Goal: Task Accomplishment & Management: Use online tool/utility

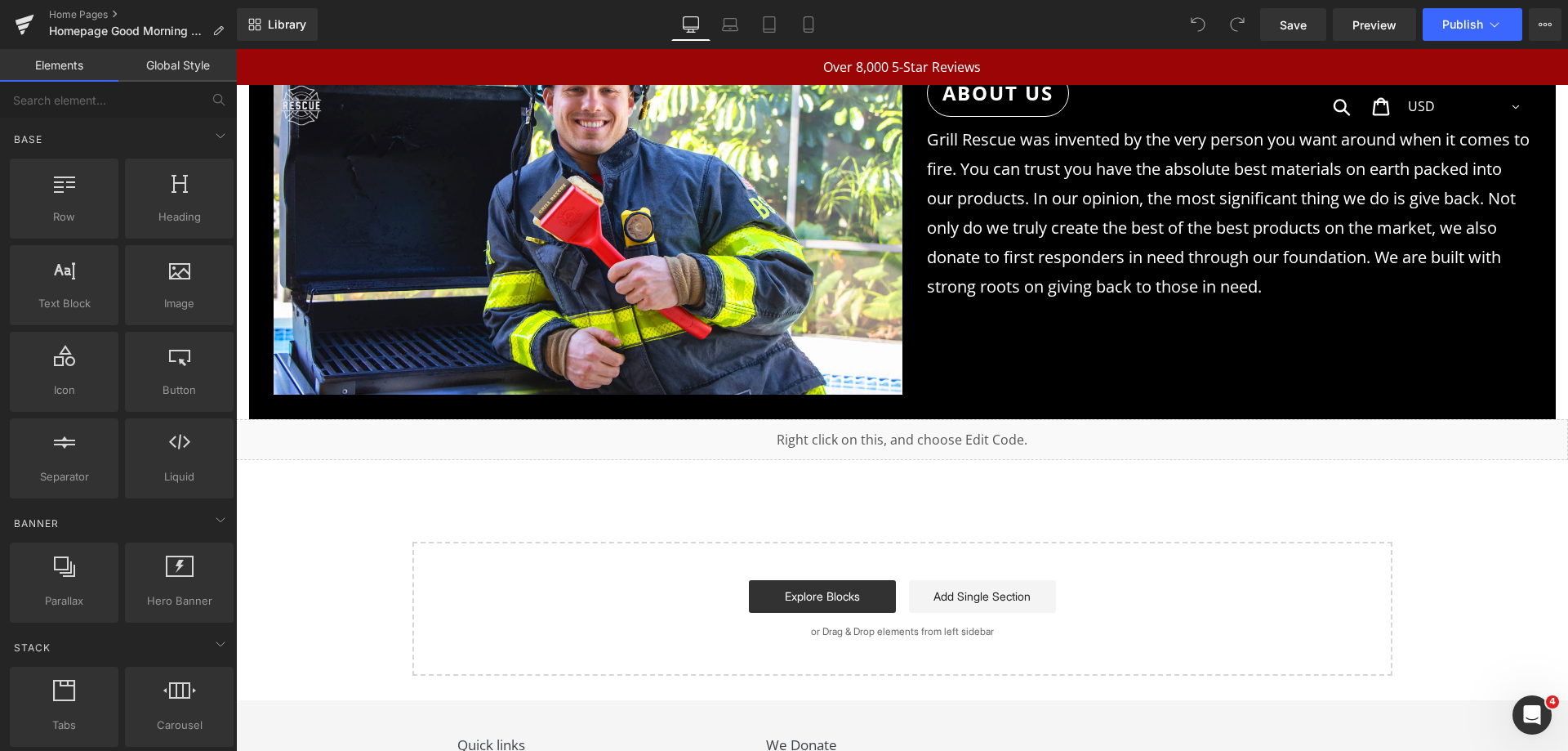
scroll to position [7514, 0]
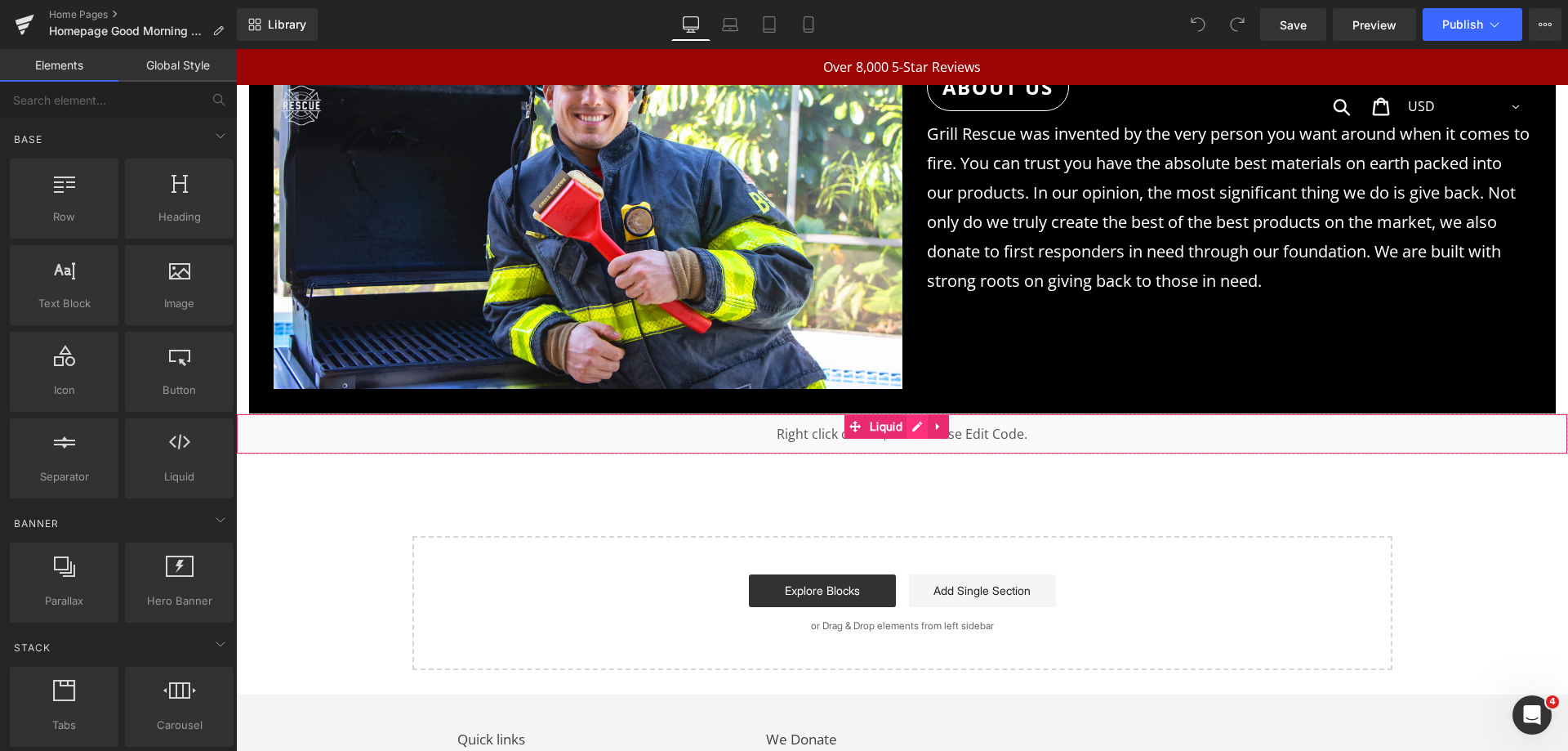
click at [915, 413] on div "Liquid" at bounding box center [902, 434] width 1332 height 41
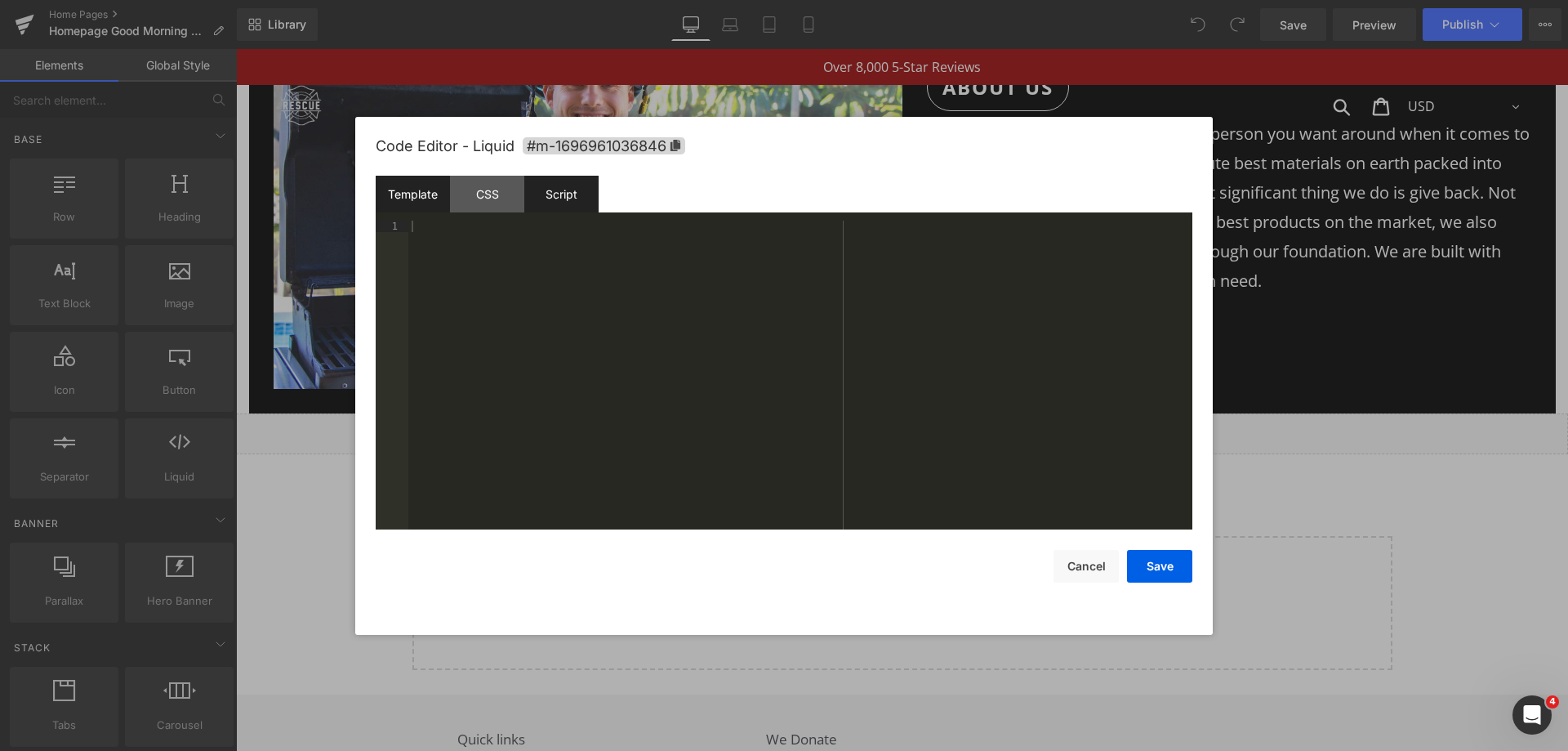
click at [567, 197] on div "Script" at bounding box center [562, 193] width 75 height 36
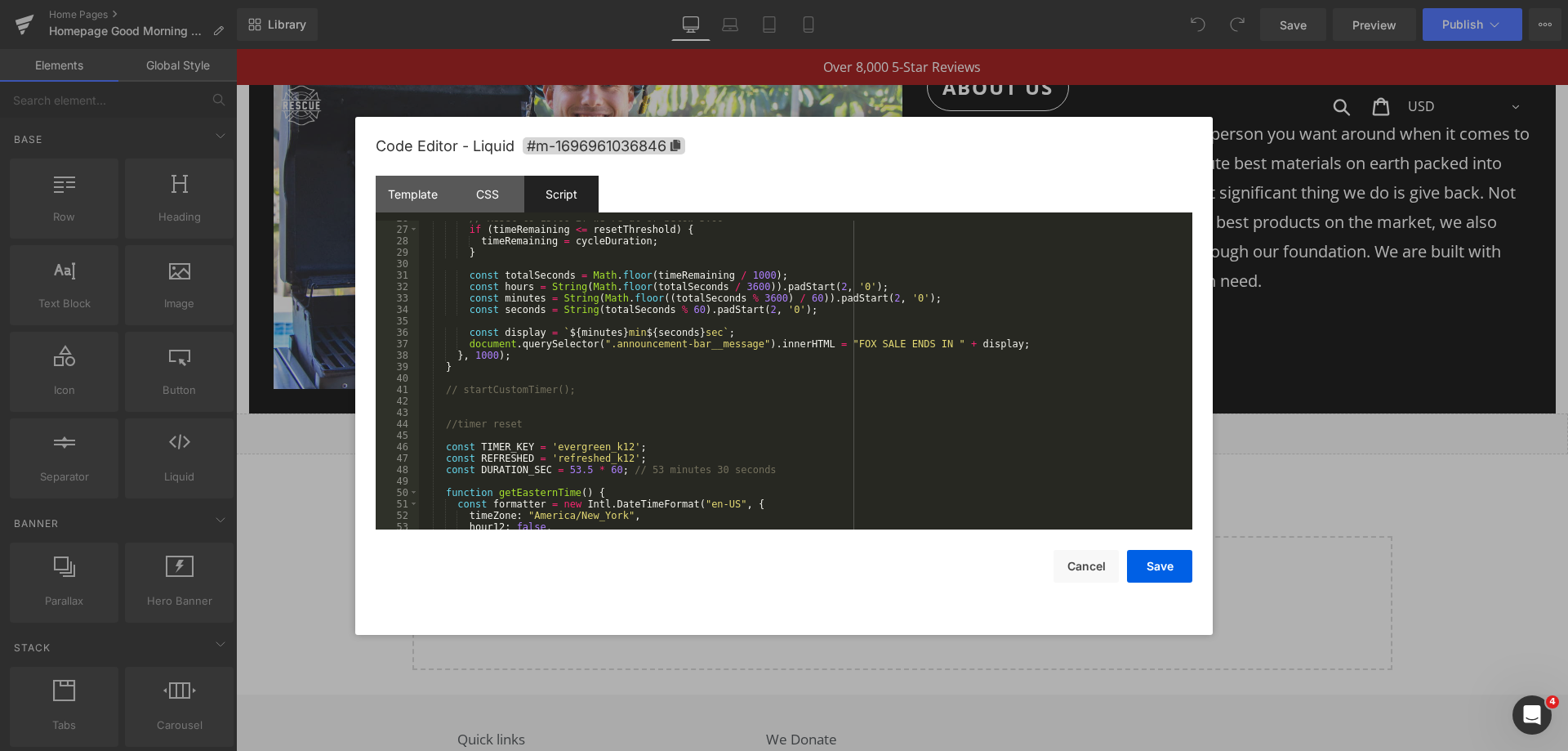
scroll to position [294, 0]
drag, startPoint x: 889, startPoint y: 344, endPoint x: 843, endPoint y: 346, distance: 46.0
click at [843, 346] on div "// Reset to 15:00 if we're at or below 5:00 if ( timeRemaining <= resetThreshol…" at bounding box center [802, 378] width 767 height 331
click at [900, 341] on div "// Reset to 15:00 if we're at or below 5:00 if ( timeRemaining <= resetThreshol…" at bounding box center [802, 378] width 767 height 331
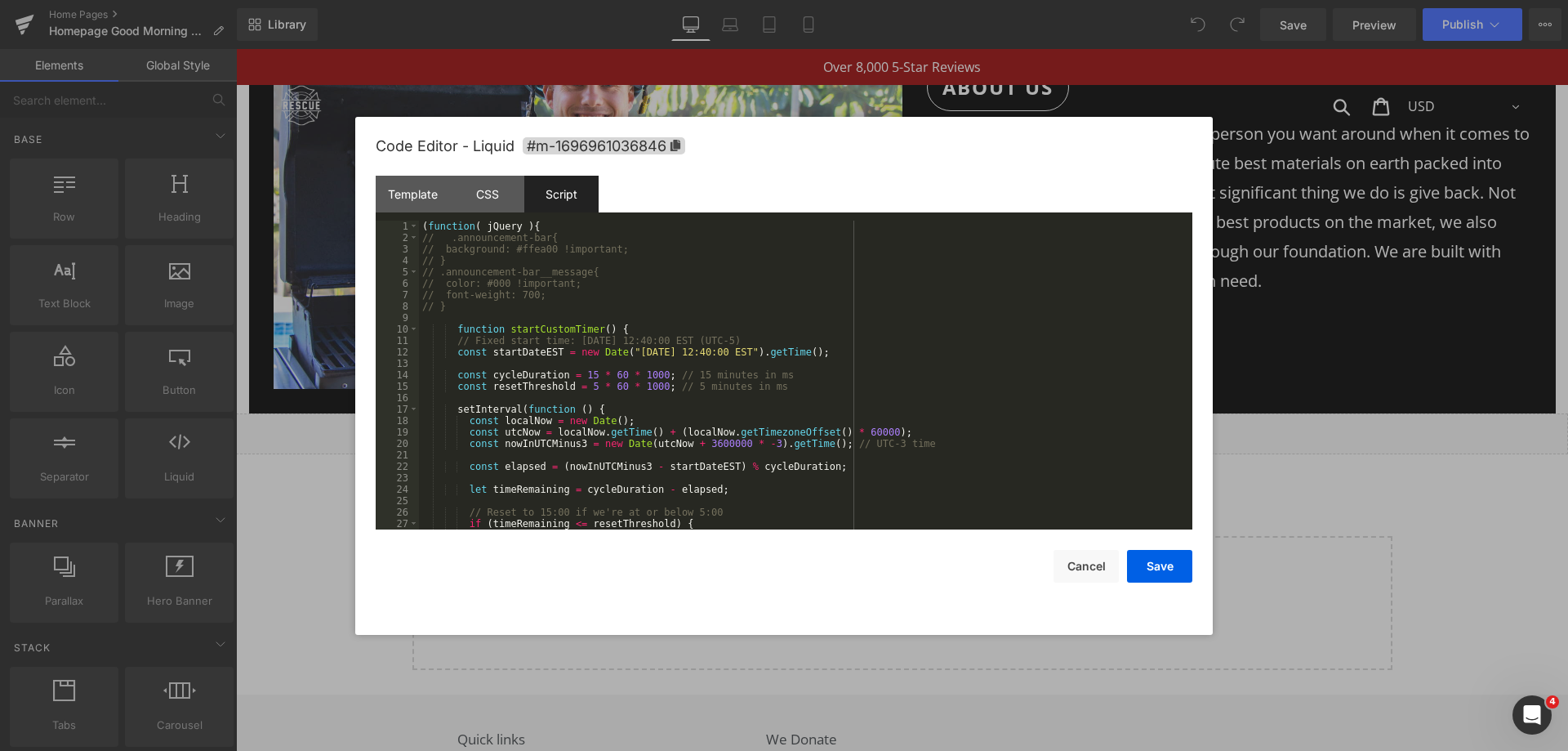
scroll to position [245, 0]
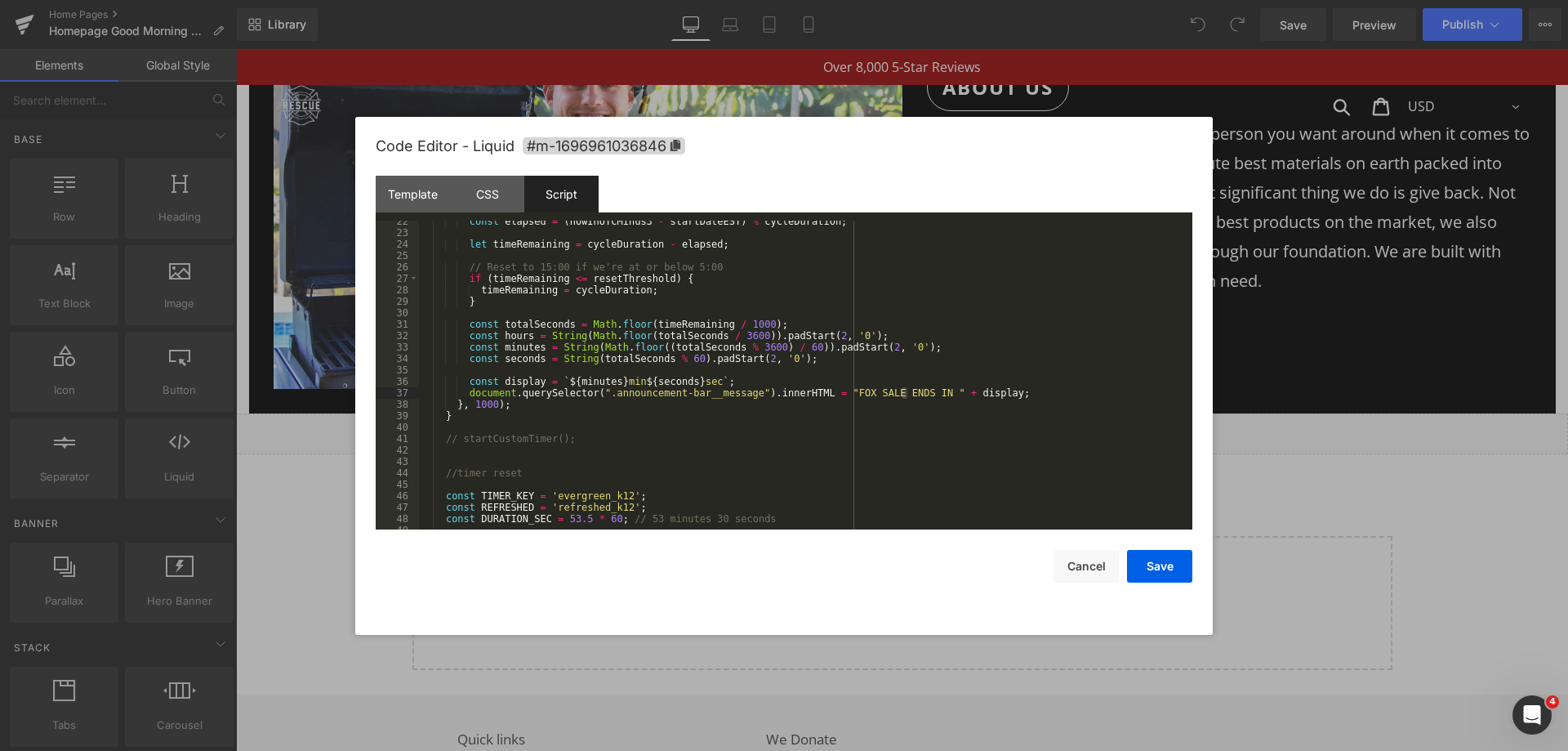
click at [515, 423] on div "const elapsed = ( nowInUTCMinus3 - startDateEST ) % cycleDuration ; let timeRem…" at bounding box center [802, 381] width 767 height 331
click at [631, 436] on div "const elapsed = ( nowInUTCMinus3 - startDateEST ) % cycleDuration ; let timeRem…" at bounding box center [802, 381] width 767 height 331
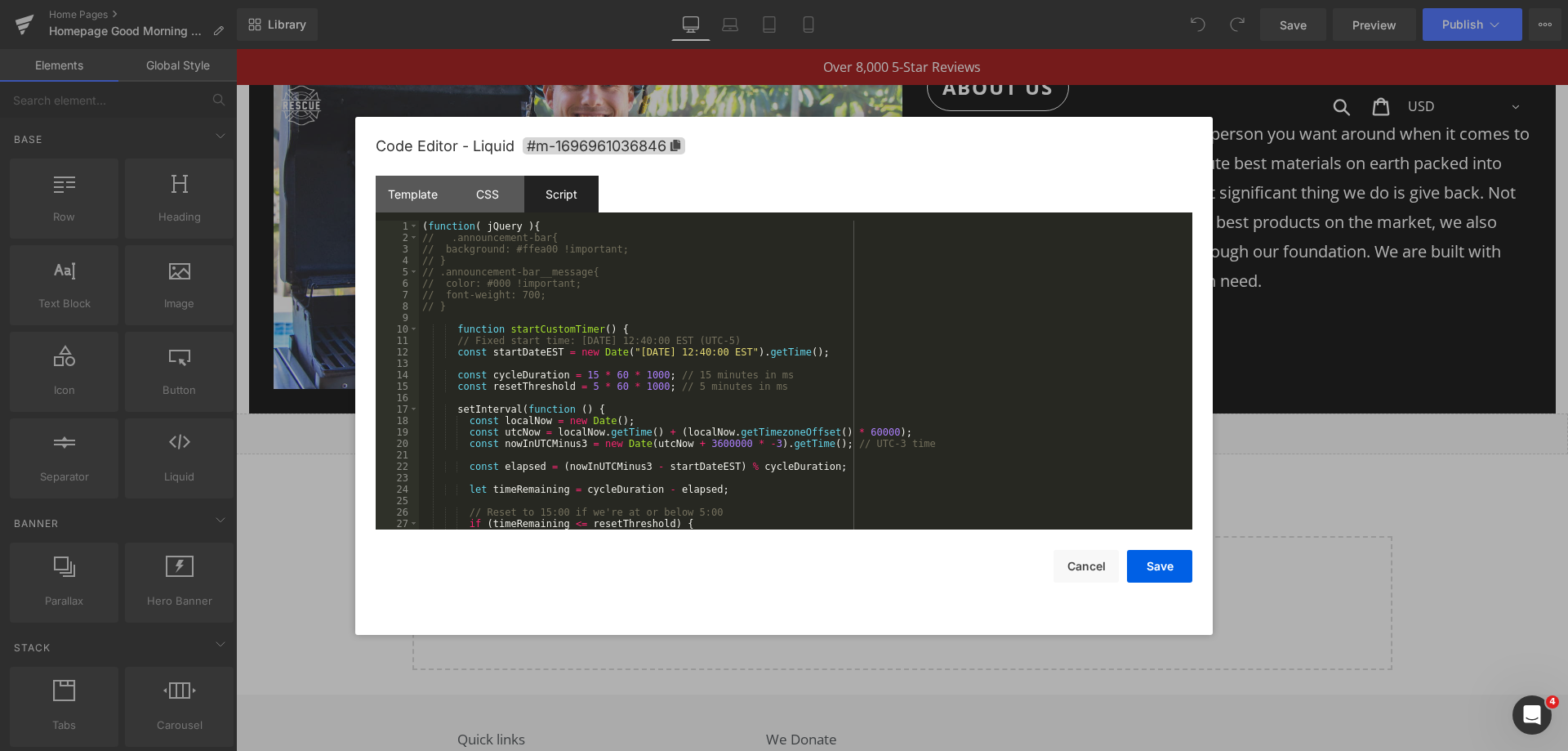
scroll to position [0, 0]
click at [556, 305] on div "( function ( jQuery ) { // .announcement-bar{ // background: #ffea00 !important…" at bounding box center [802, 385] width 767 height 331
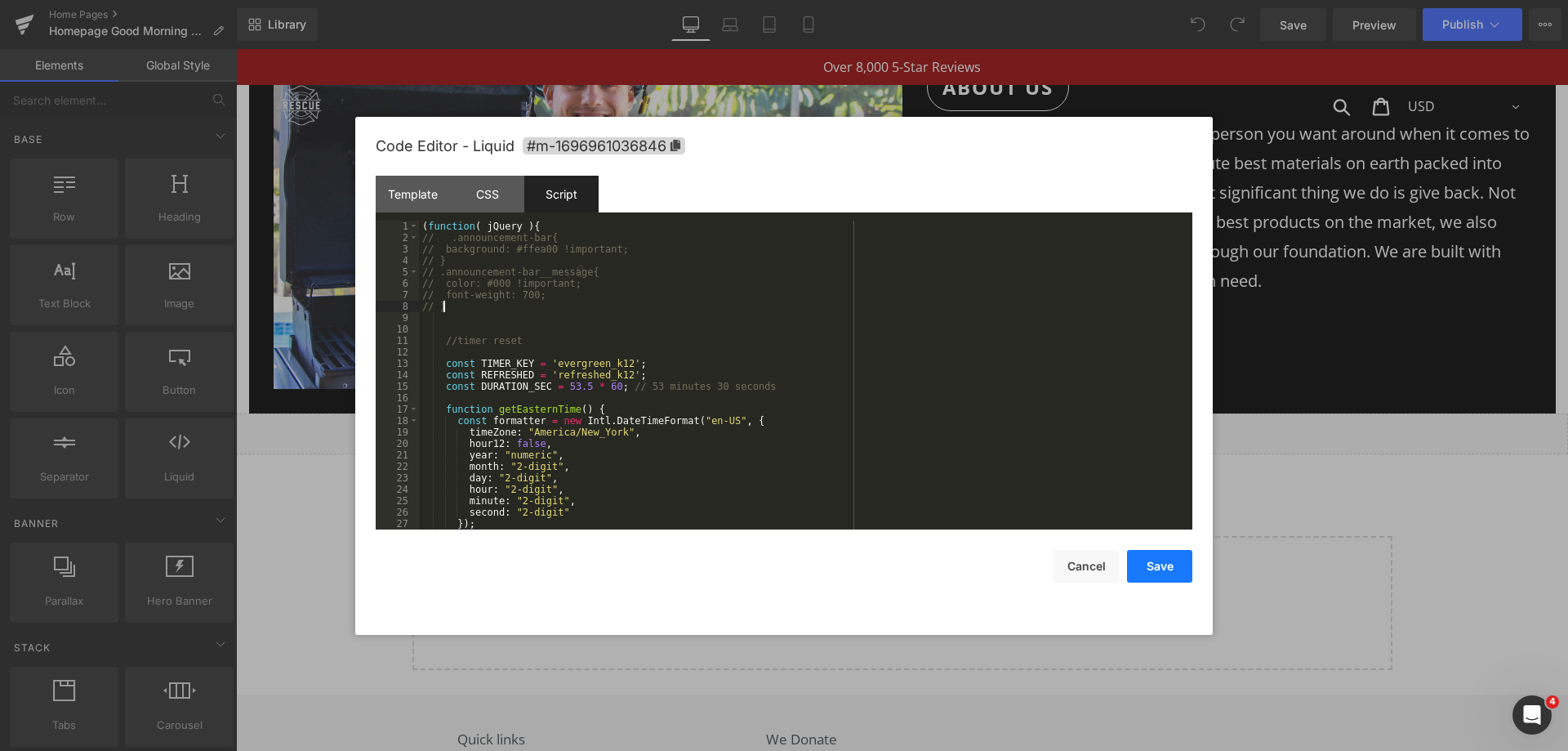
click at [1169, 578] on button "Save" at bounding box center [1159, 565] width 65 height 33
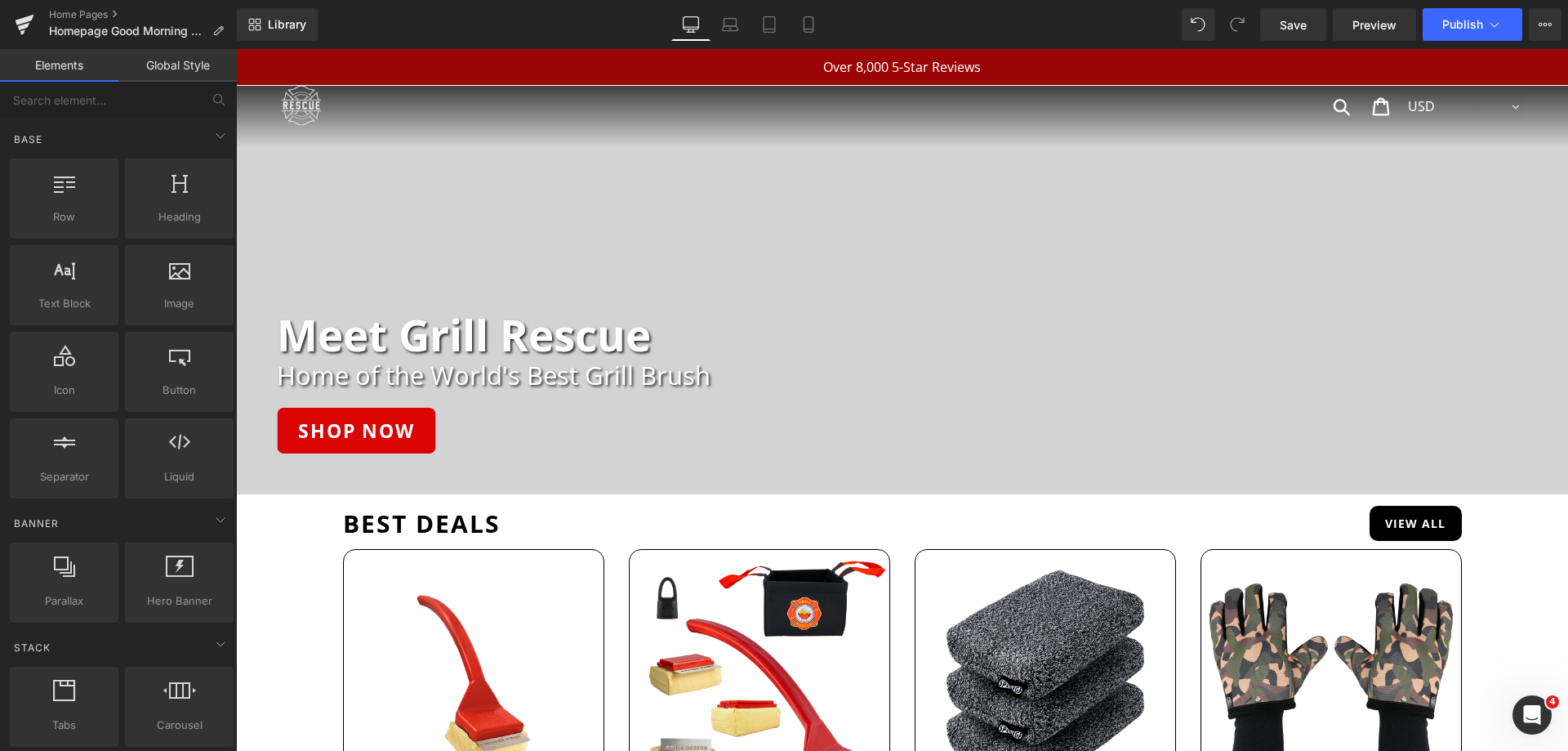
drag, startPoint x: 1563, startPoint y: 665, endPoint x: 1739, endPoint y: 71, distance: 619.5
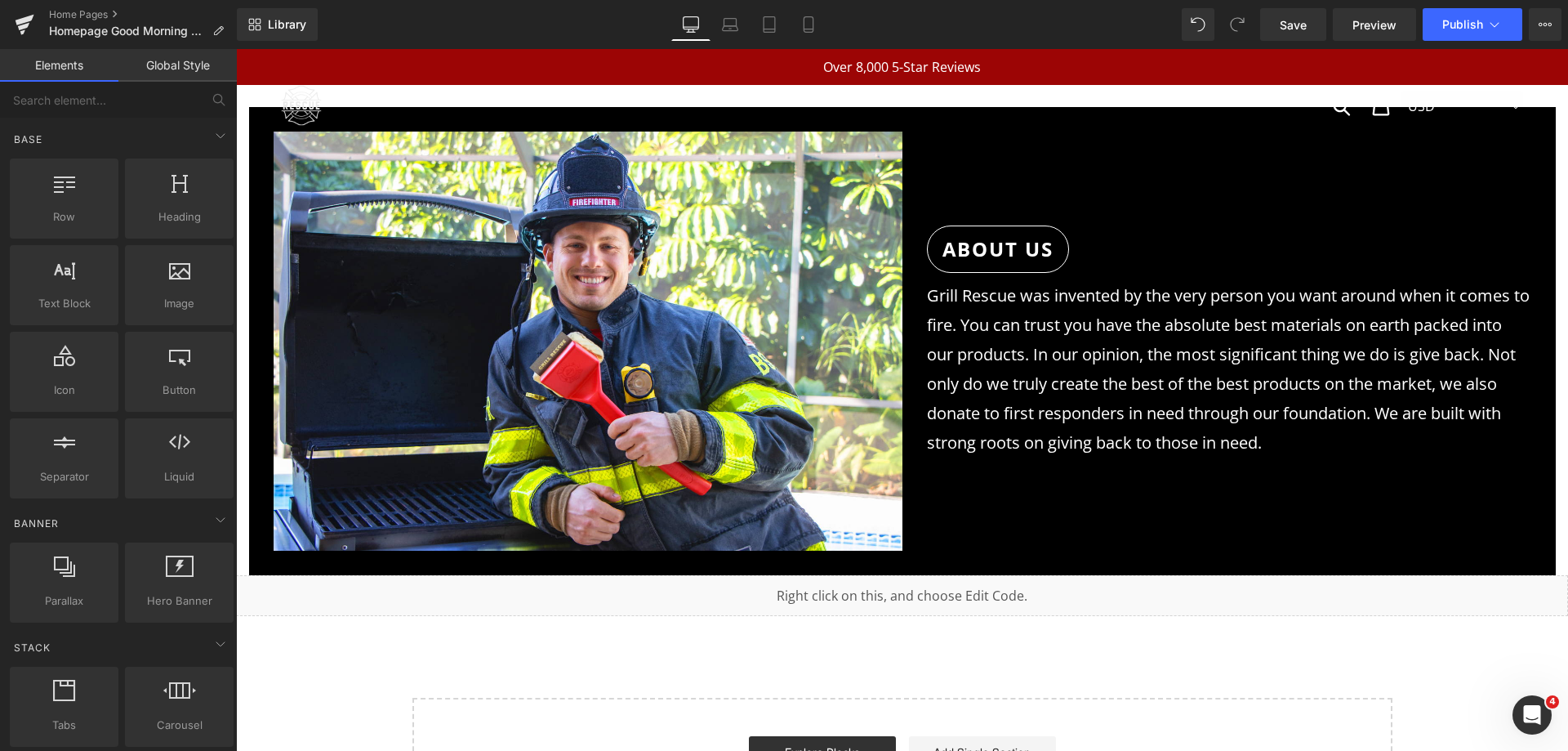
scroll to position [7315, 0]
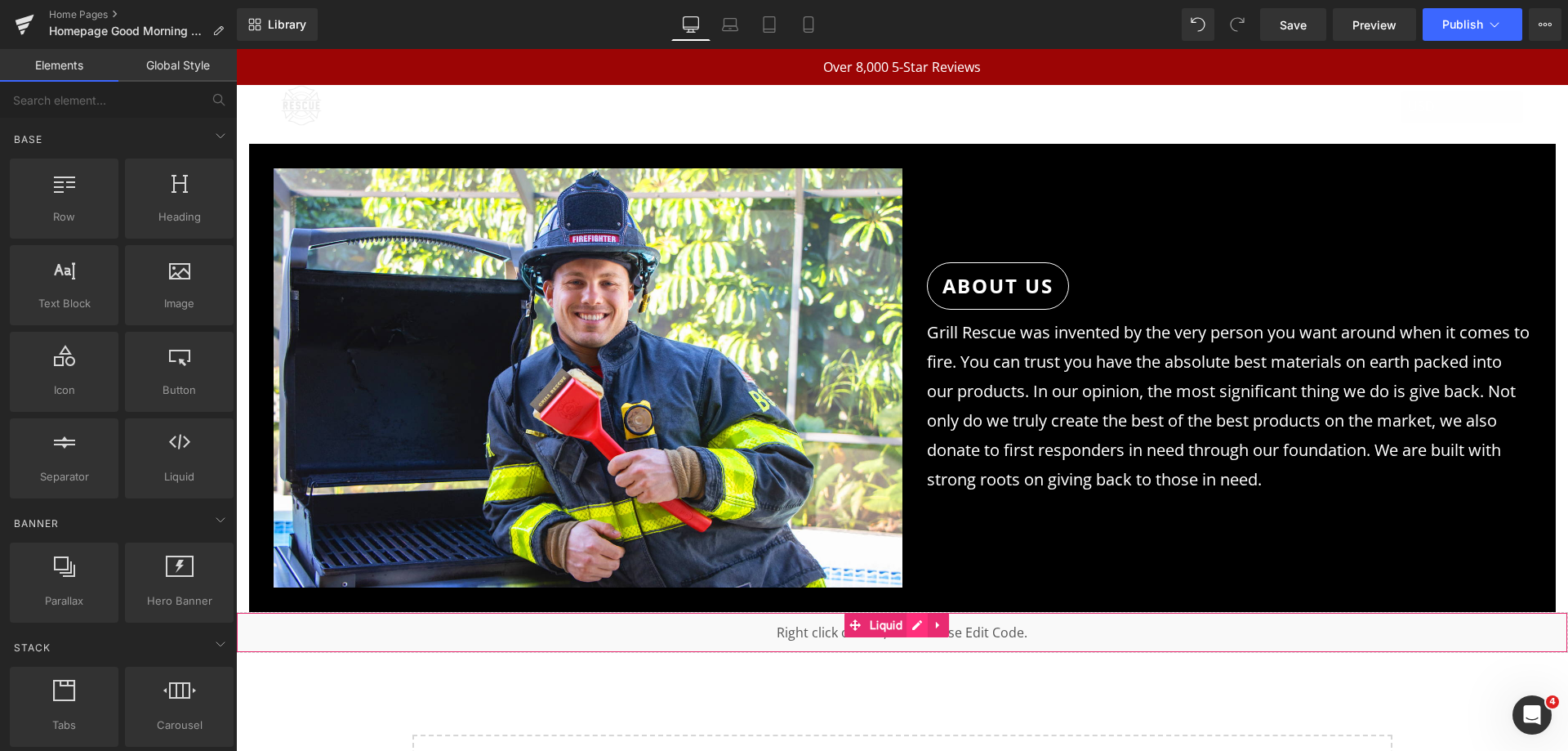
click at [921, 612] on div "Liquid" at bounding box center [902, 633] width 1332 height 41
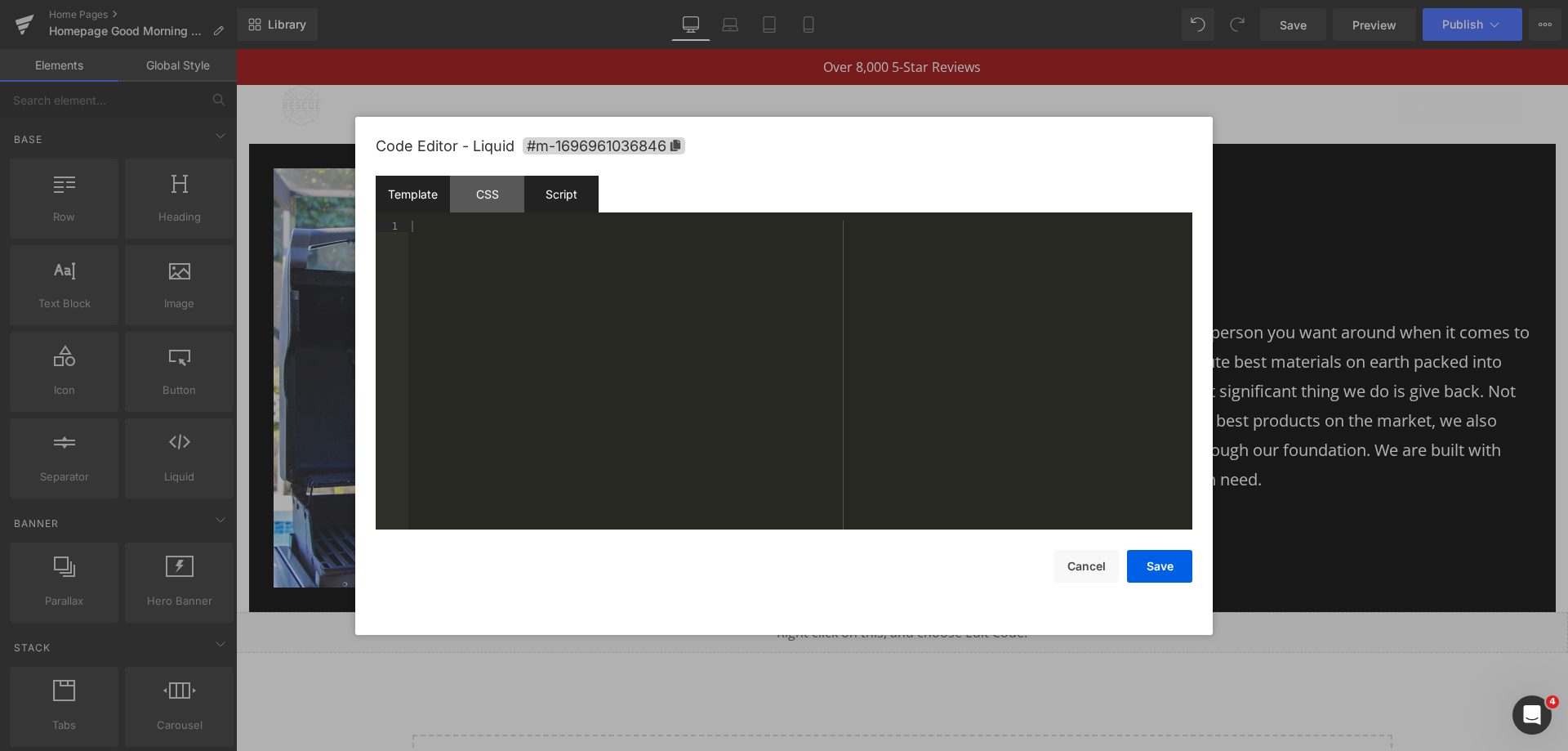
click at [575, 197] on div "Script" at bounding box center [562, 193] width 75 height 36
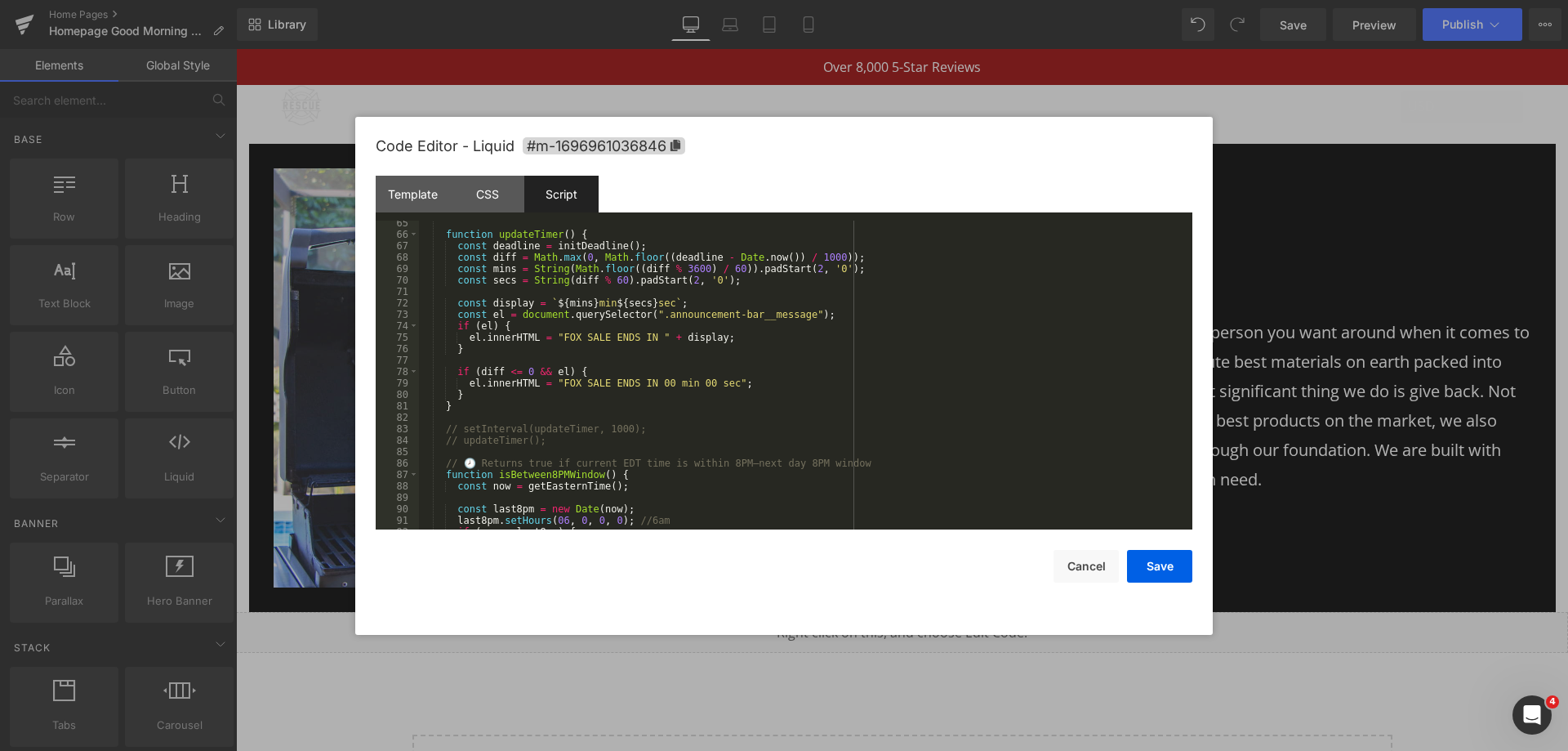
scroll to position [686, 0]
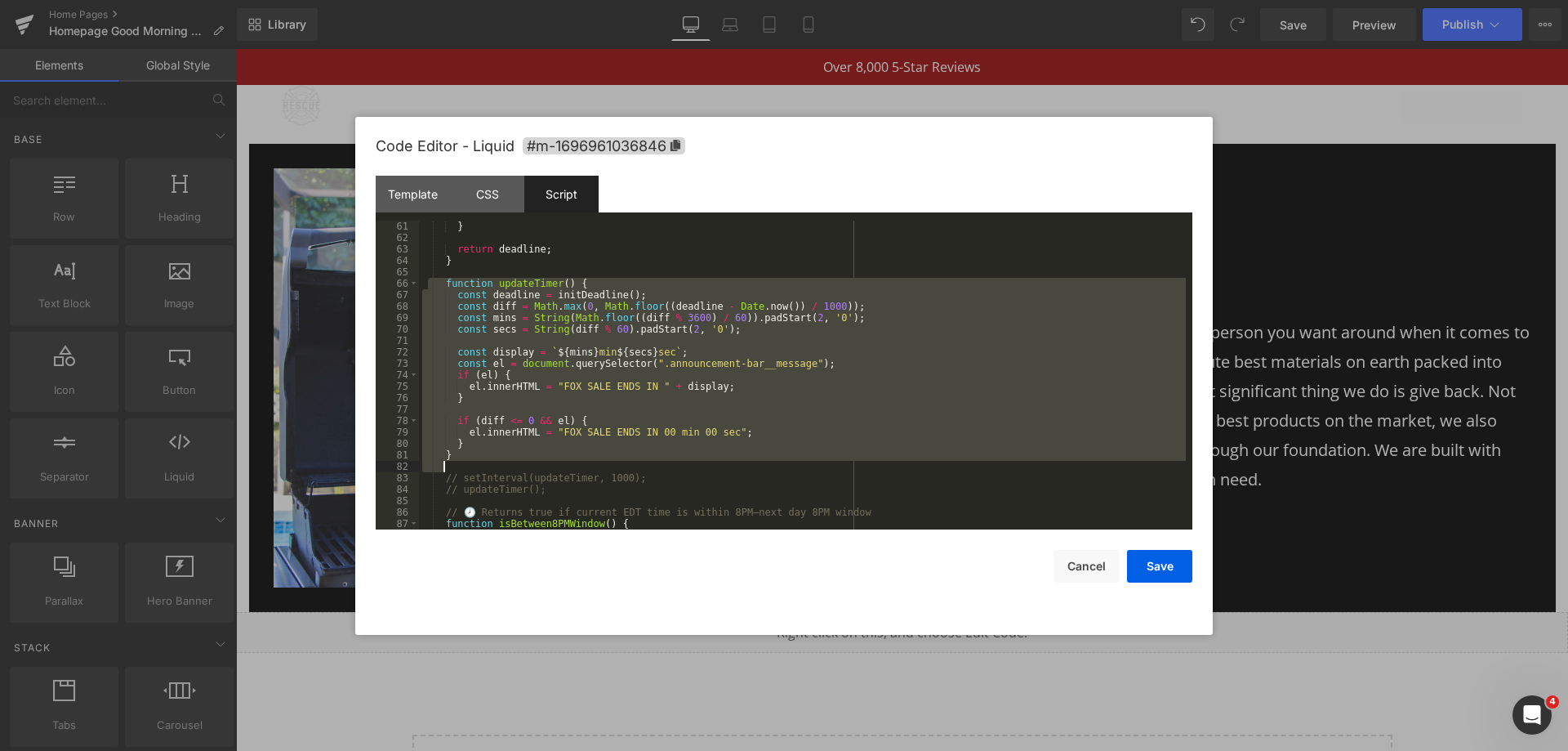
drag, startPoint x: 433, startPoint y: 284, endPoint x: 645, endPoint y: 452, distance: 270.5
click at [656, 477] on div "} return deadline ; } function updateTimer ( ) { const deadline = initDeadline …" at bounding box center [802, 385] width 767 height 331
click at [615, 390] on div "} return deadline ; } function updateTimer ( ) { const deadline = initDeadline …" at bounding box center [802, 374] width 767 height 309
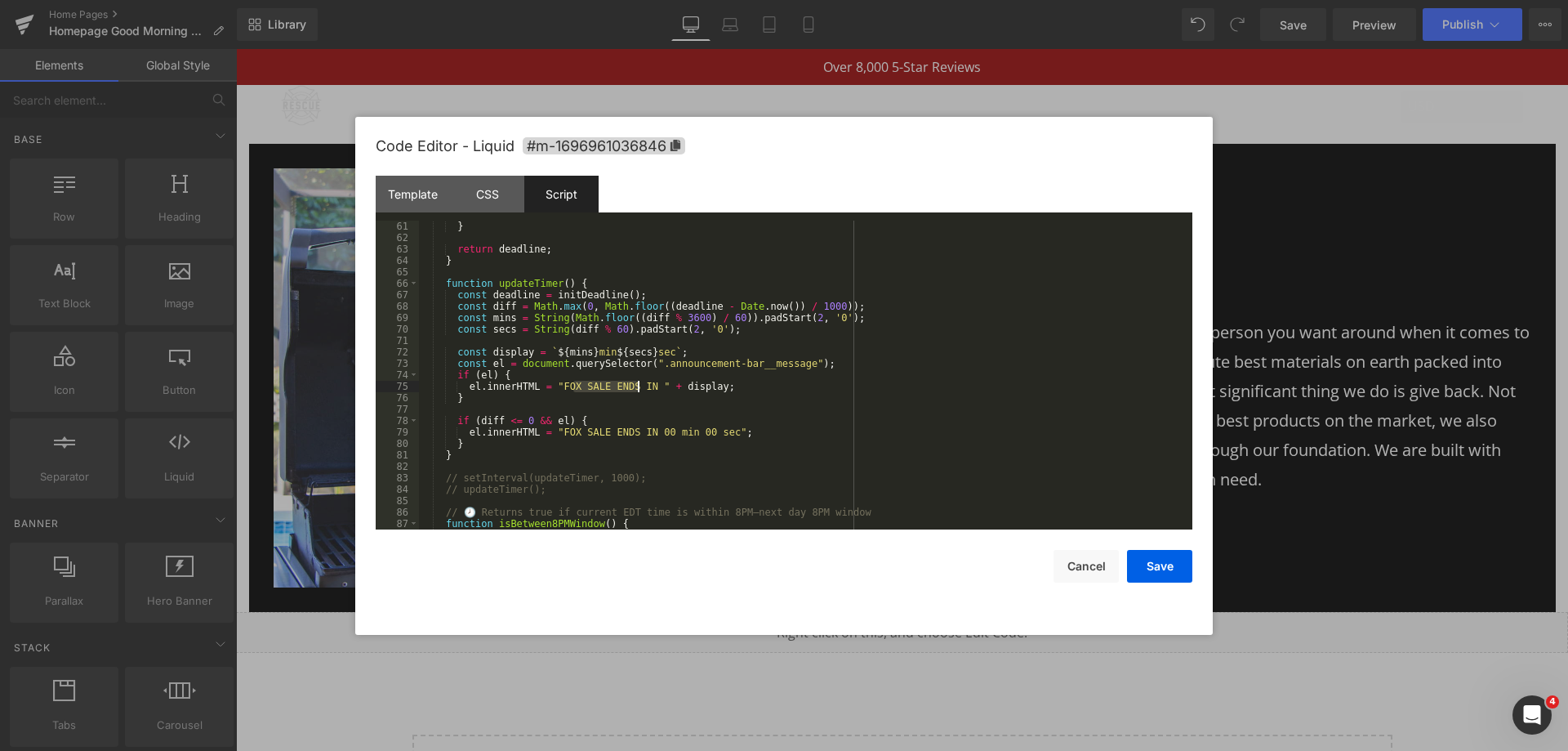
drag, startPoint x: 573, startPoint y: 388, endPoint x: 639, endPoint y: 387, distance: 66.0
click at [639, 387] on div "} return deadline ; } function updateTimer ( ) { const deadline = initDeadline …" at bounding box center [802, 385] width 767 height 331
drag, startPoint x: 638, startPoint y: 433, endPoint x: 572, endPoint y: 430, distance: 66.1
click at [572, 430] on div "} return deadline ; } function updateTimer ( ) { const deadline = initDeadline …" at bounding box center [802, 385] width 767 height 331
click at [1153, 562] on button "Save" at bounding box center [1159, 565] width 65 height 33
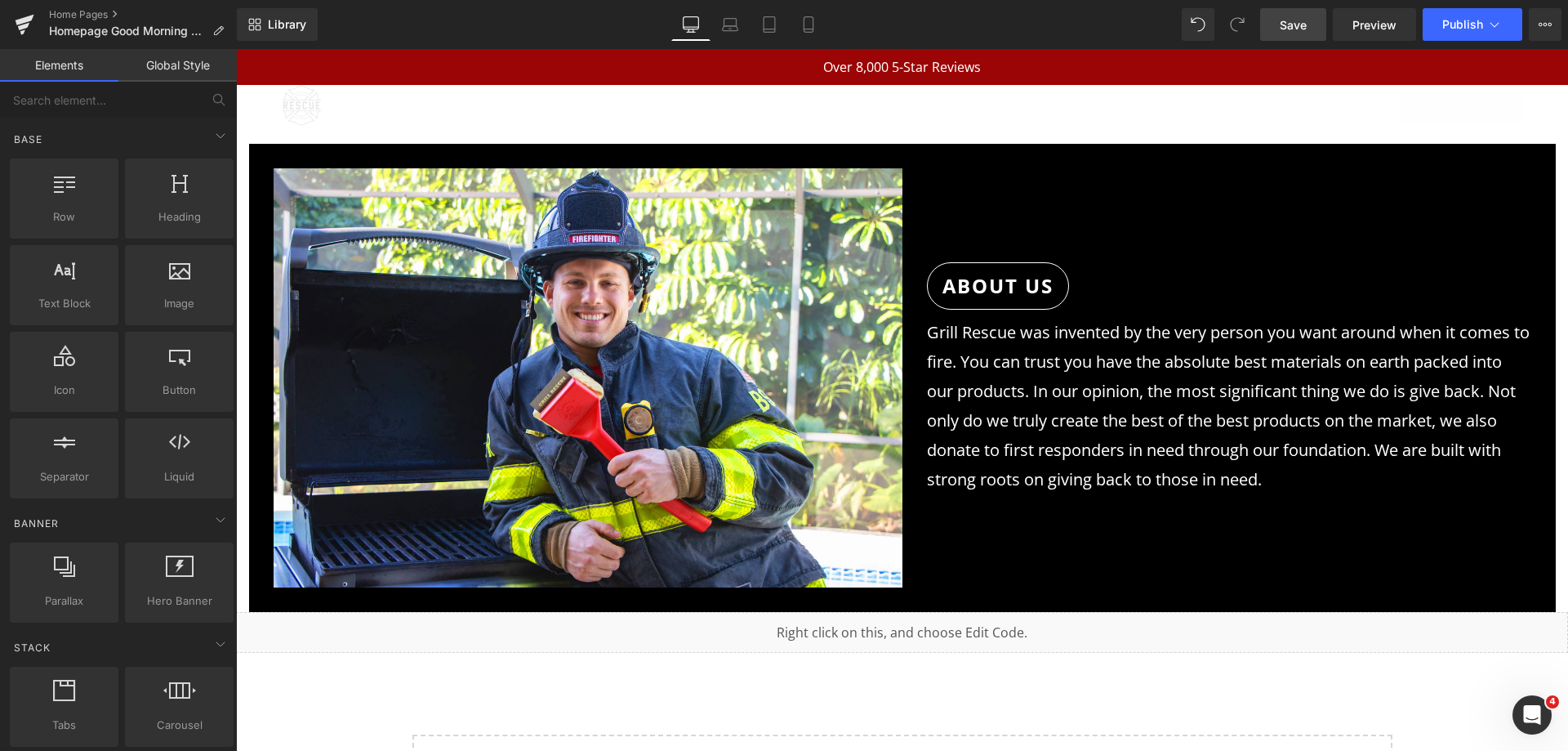
click at [1314, 23] on link "Save" at bounding box center [1293, 24] width 66 height 33
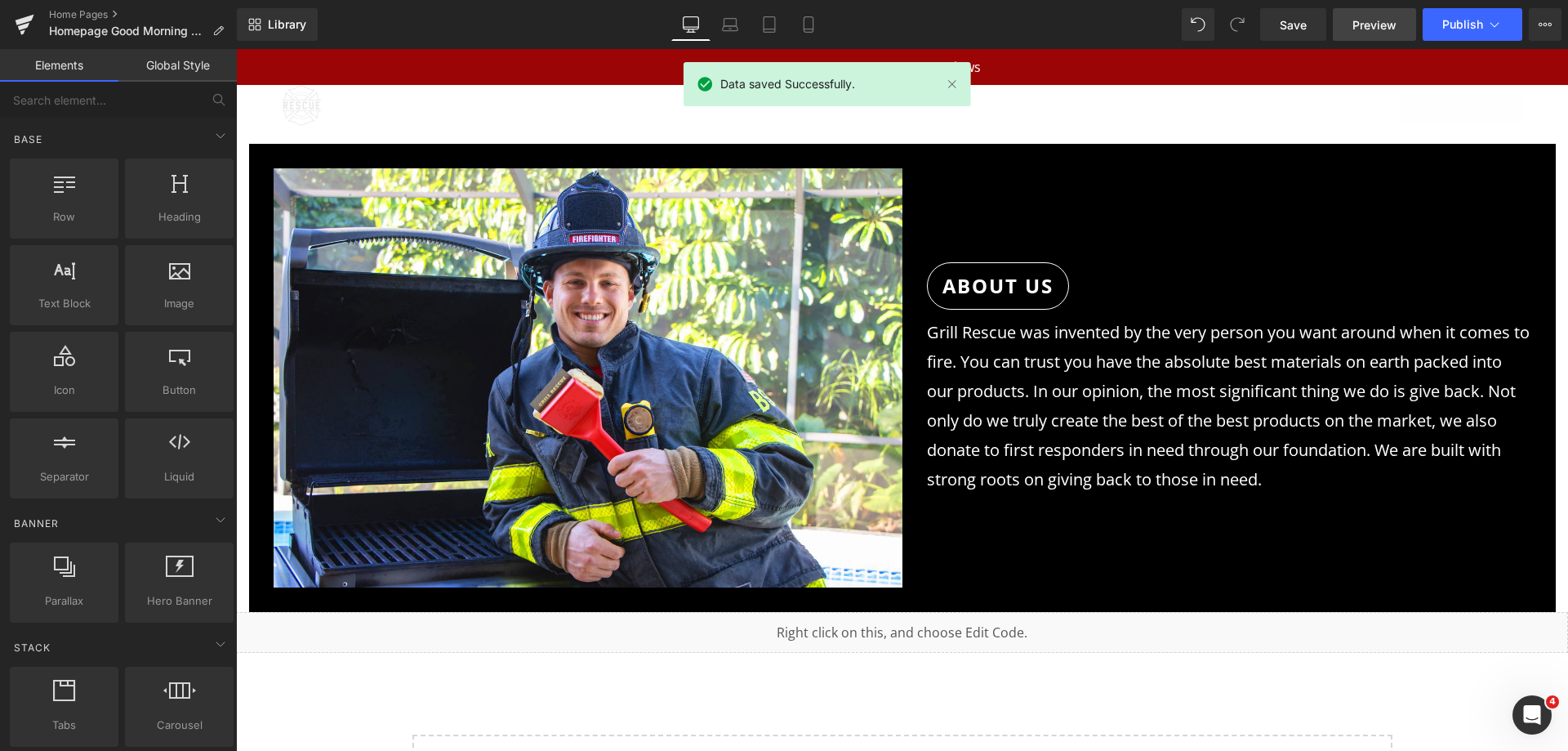
click at [1353, 29] on span "Preview" at bounding box center [1374, 25] width 44 height 17
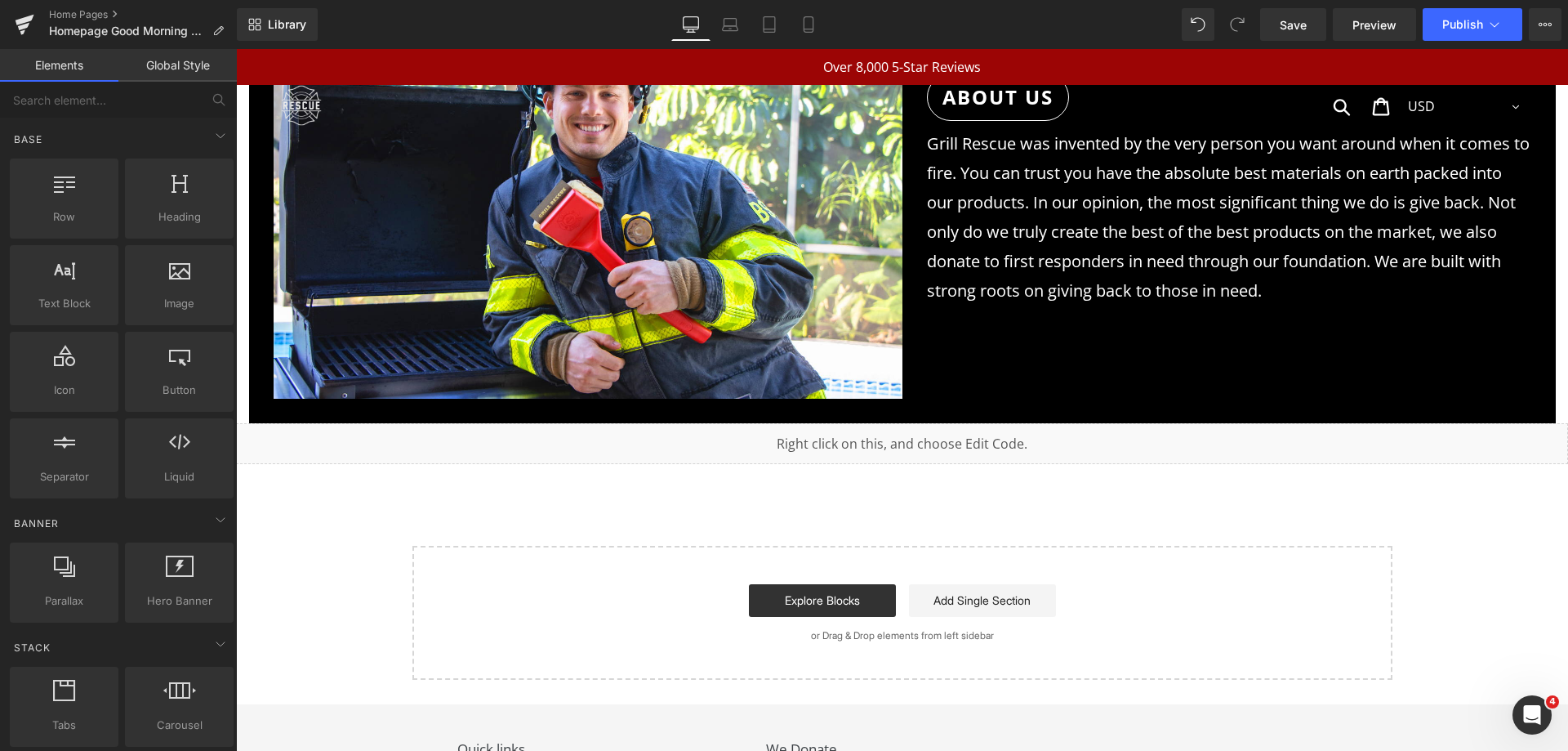
scroll to position [7560, 0]
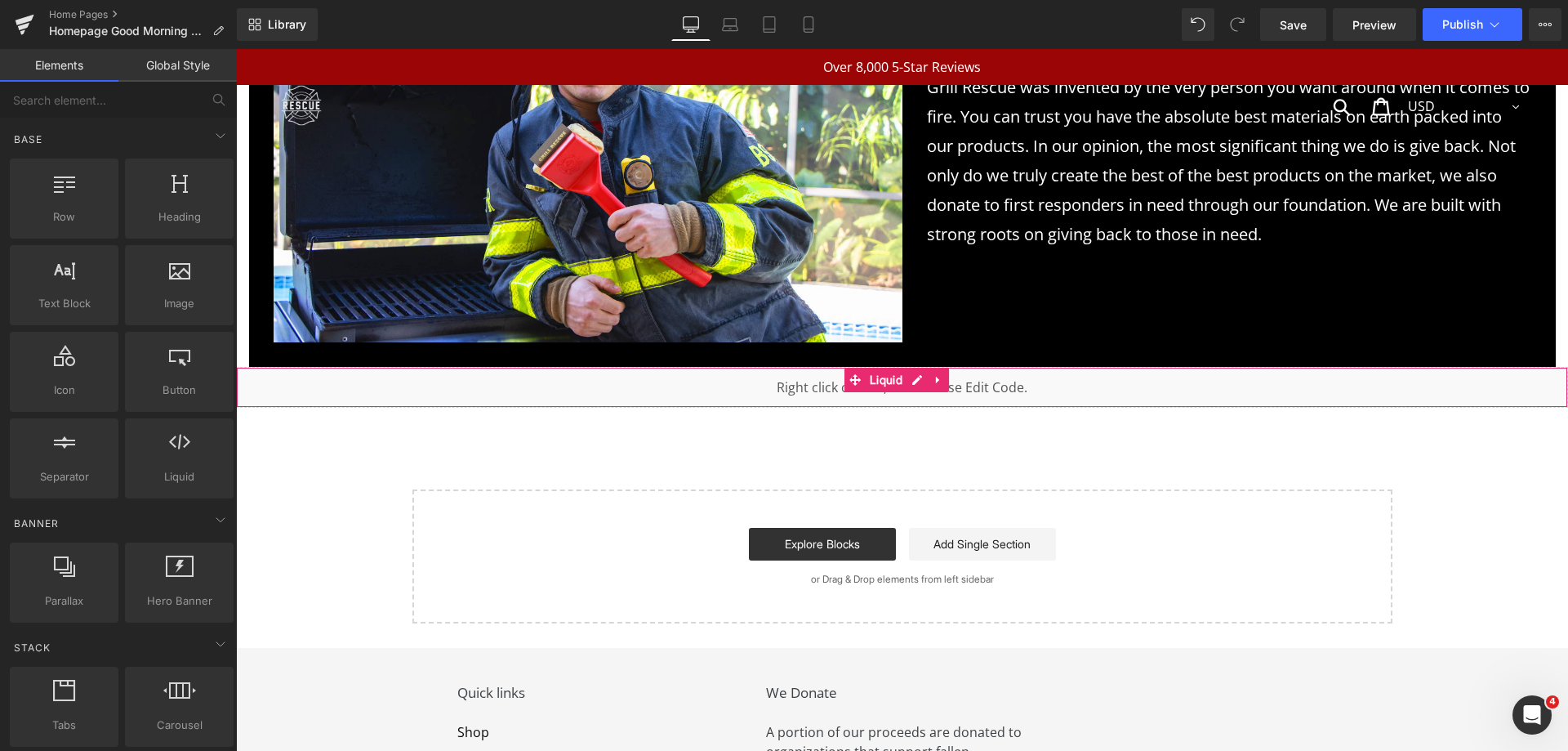
click at [916, 367] on div "Liquid" at bounding box center [902, 387] width 1332 height 41
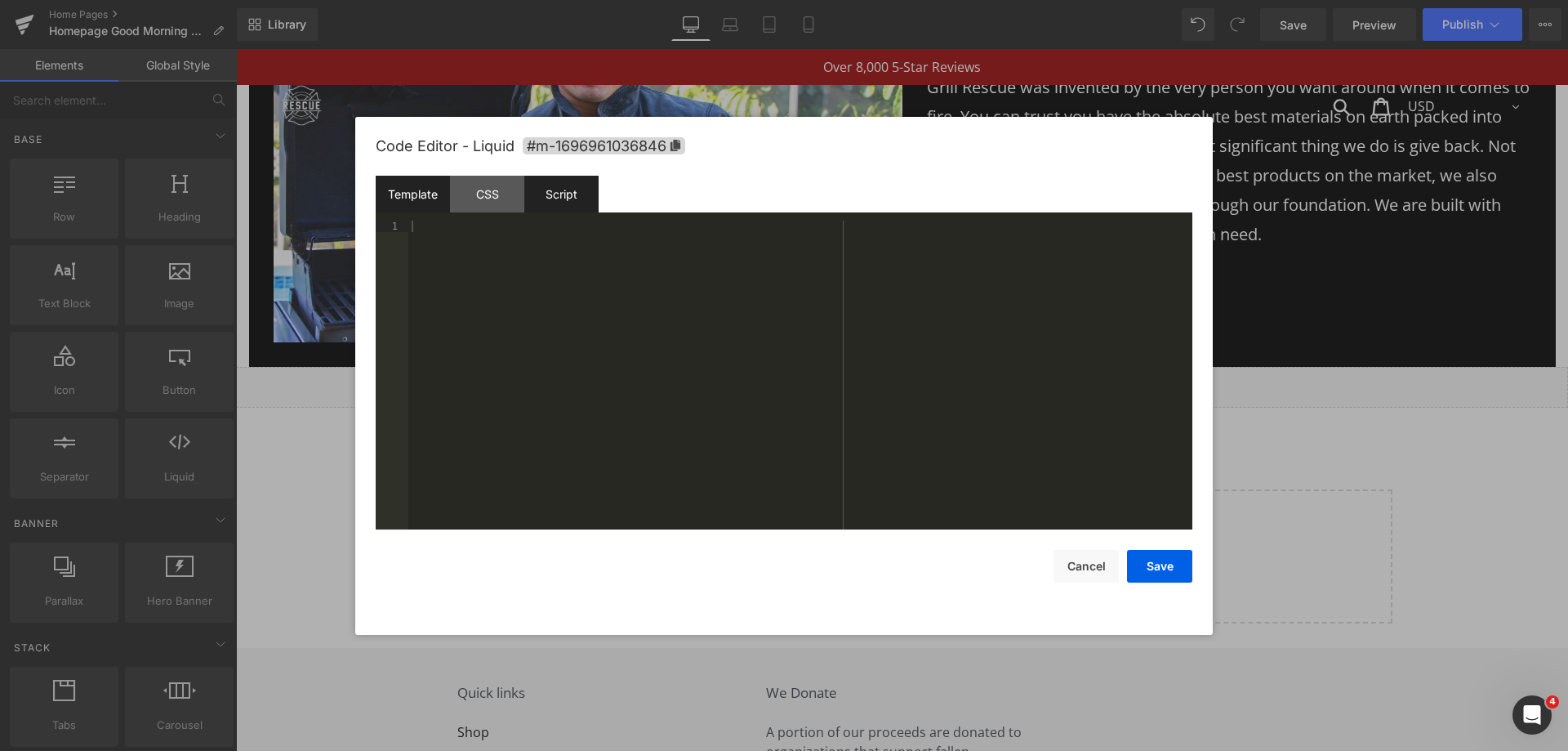
click at [548, 197] on div "Script" at bounding box center [562, 193] width 75 height 36
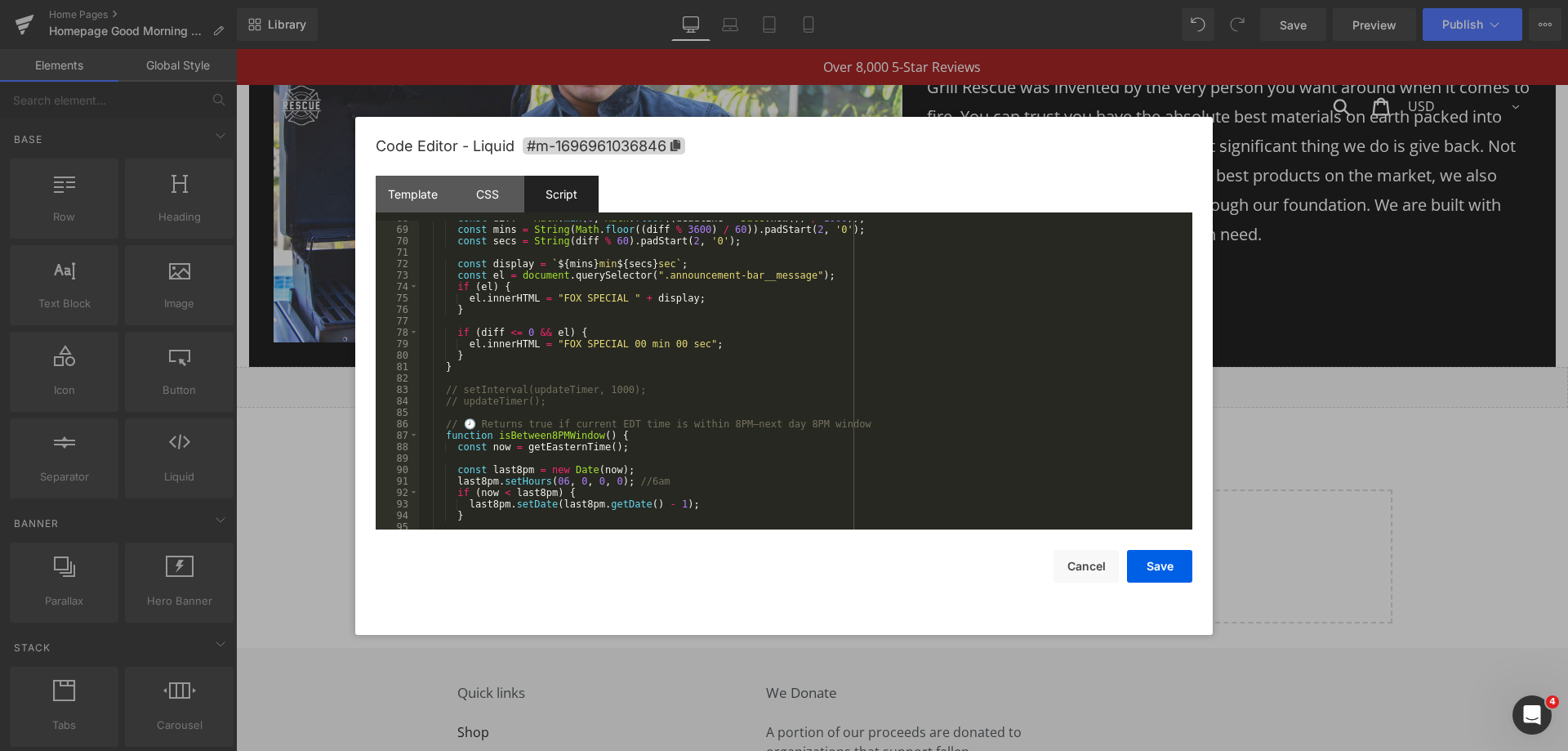
scroll to position [725, 0]
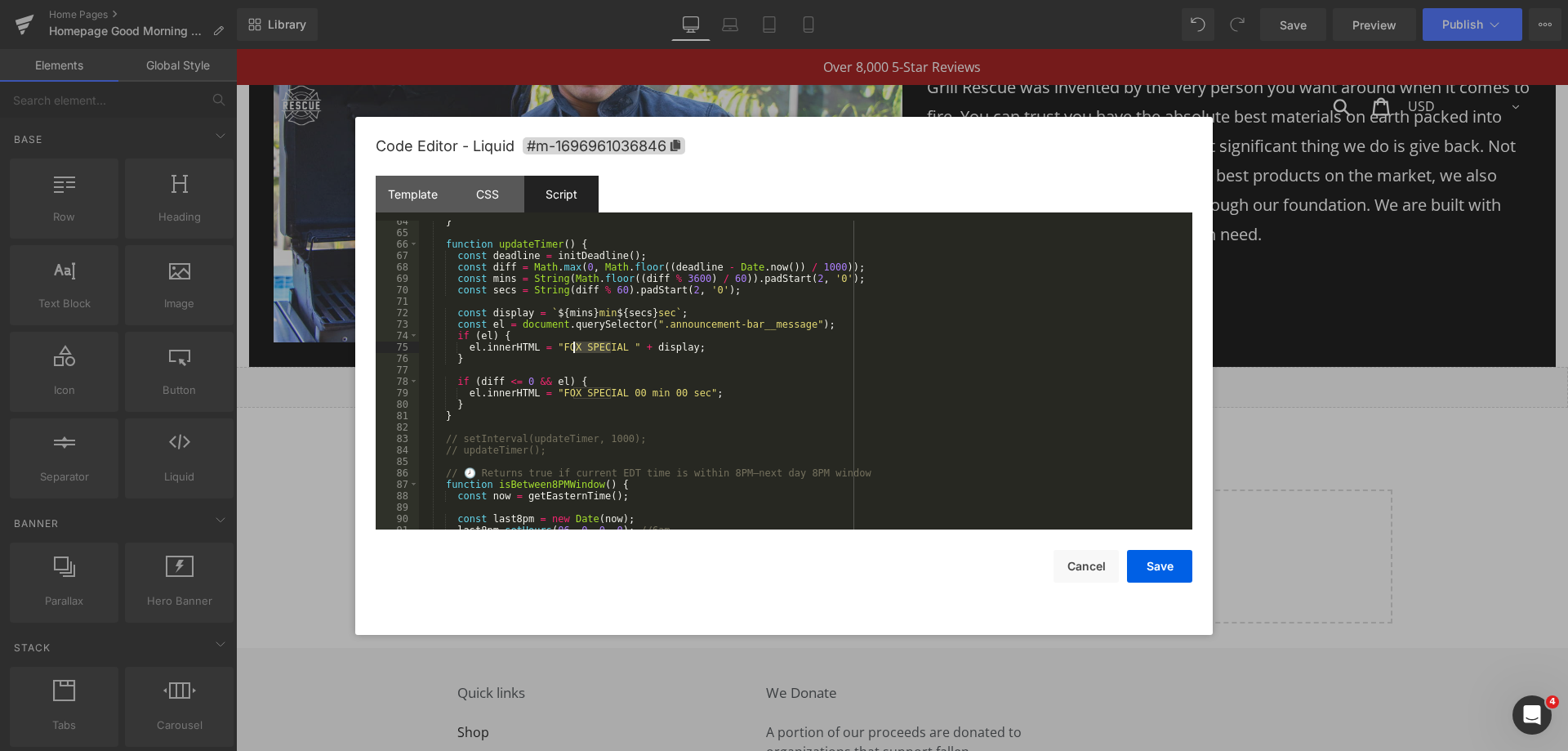
drag, startPoint x: 612, startPoint y: 344, endPoint x: 567, endPoint y: 352, distance: 45.7
click at [567, 352] on div "} function updateTimer ( ) { const deadline = initDeadline ( ) ; const diff = M…" at bounding box center [802, 381] width 767 height 331
click at [571, 343] on div "} function updateTimer ( ) { const deadline = initDeadline ( ) ; const diff = M…" at bounding box center [802, 374] width 767 height 309
drag, startPoint x: 612, startPoint y: 390, endPoint x: 574, endPoint y: 395, distance: 38.3
click at [574, 395] on div "} function updateTimer ( ) { const deadline = initDeadline ( ) ; const diff = M…" at bounding box center [802, 381] width 767 height 331
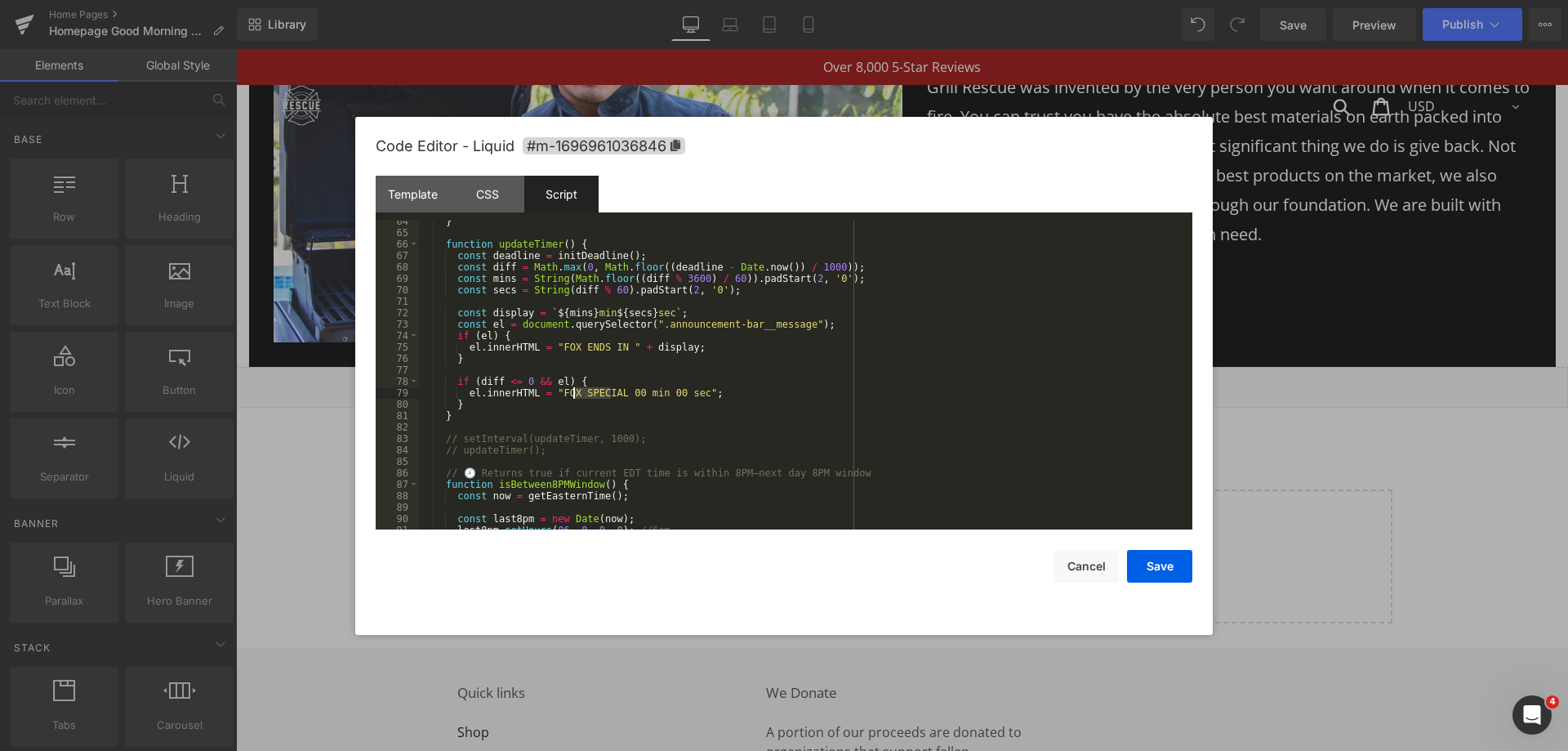
click at [569, 345] on div "} function updateTimer ( ) { const deadline = initDeadline ( ) ; const diff = M…" at bounding box center [802, 381] width 767 height 331
drag, startPoint x: 640, startPoint y: 347, endPoint x: 570, endPoint y: 348, distance: 70.0
click at [570, 348] on div "} function updateTimer ( ) { const deadline = initDeadline ( ) ; const diff = M…" at bounding box center [802, 381] width 767 height 331
drag, startPoint x: 567, startPoint y: 395, endPoint x: 607, endPoint y: 396, distance: 40.0
click at [607, 396] on div "} function updateTimer ( ) { const deadline = initDeadline ( ) ; const diff = M…" at bounding box center [802, 381] width 767 height 331
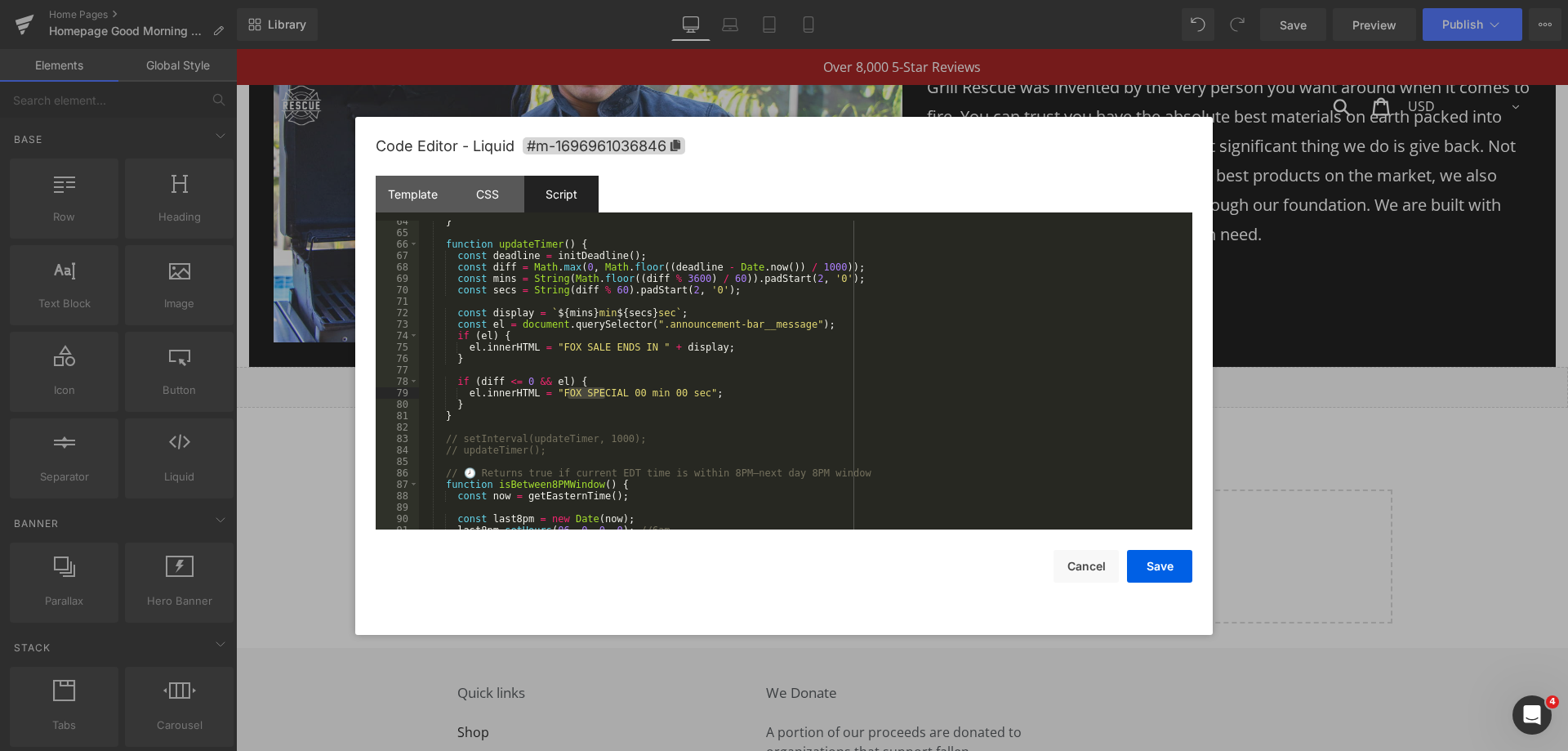
click at [609, 394] on div "} function updateTimer ( ) { const deadline = initDeadline ( ) ; const diff = M…" at bounding box center [802, 381] width 767 height 331
click at [1149, 569] on button "Save" at bounding box center [1159, 565] width 65 height 33
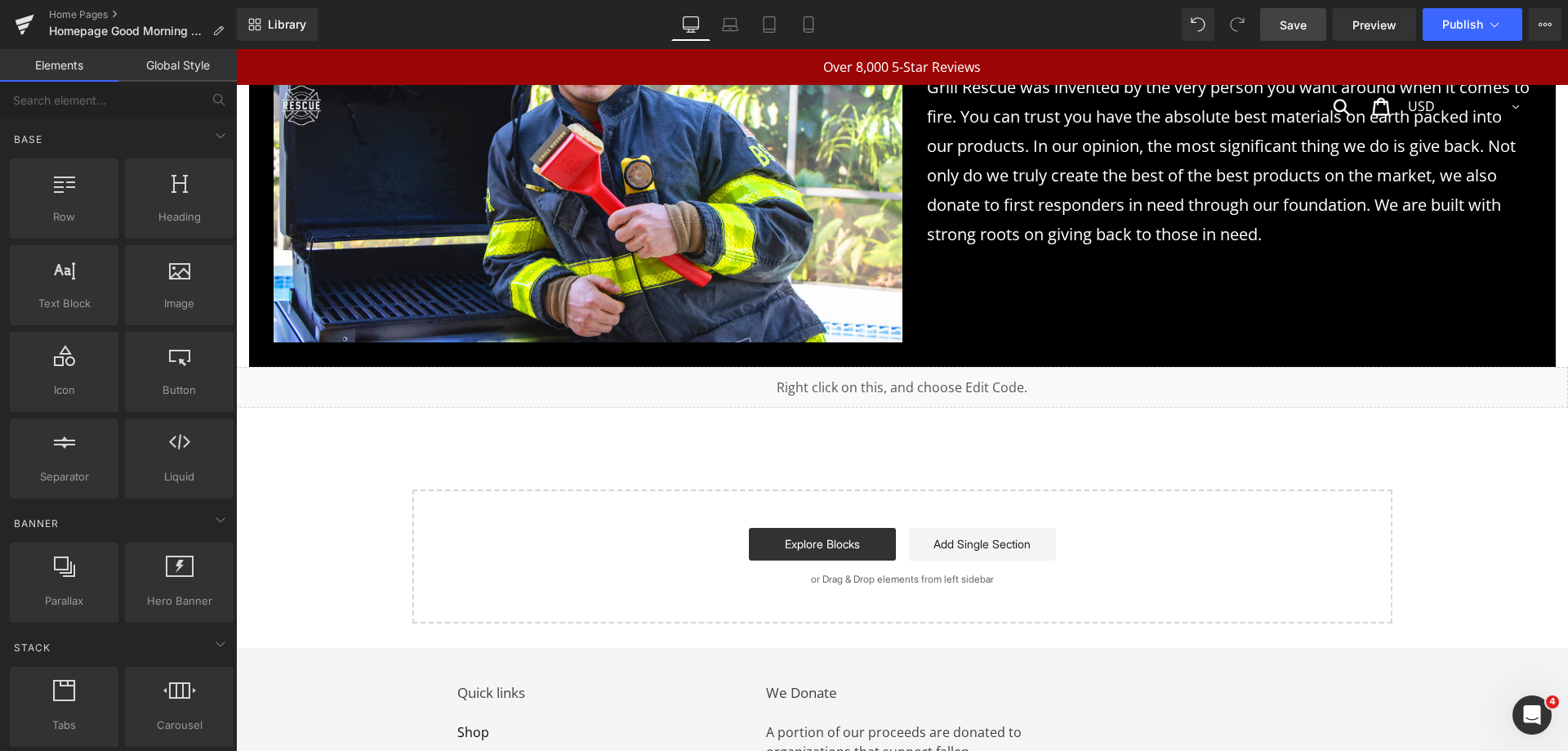
click at [1306, 27] on span "Save" at bounding box center [1293, 25] width 27 height 17
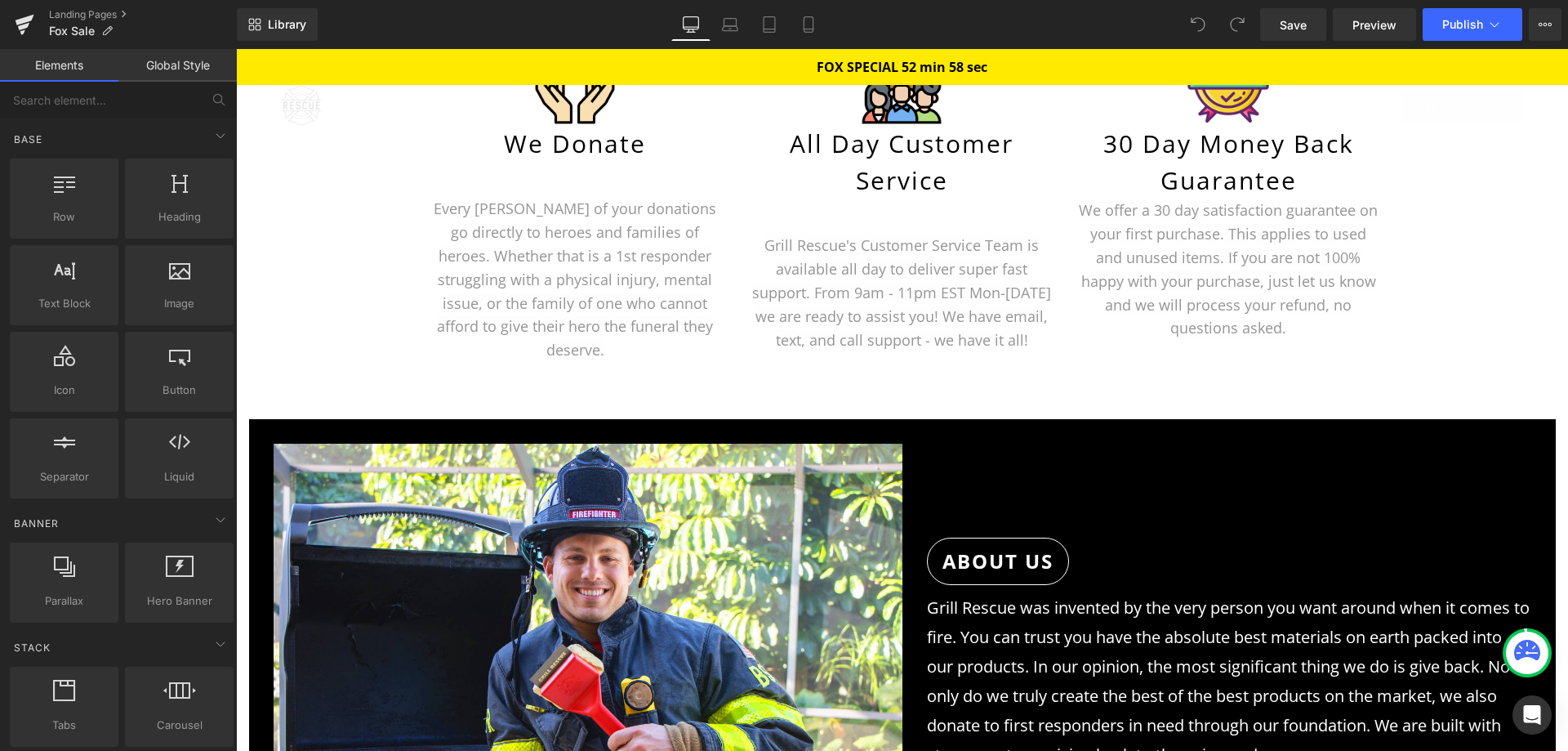
scroll to position [7514, 0]
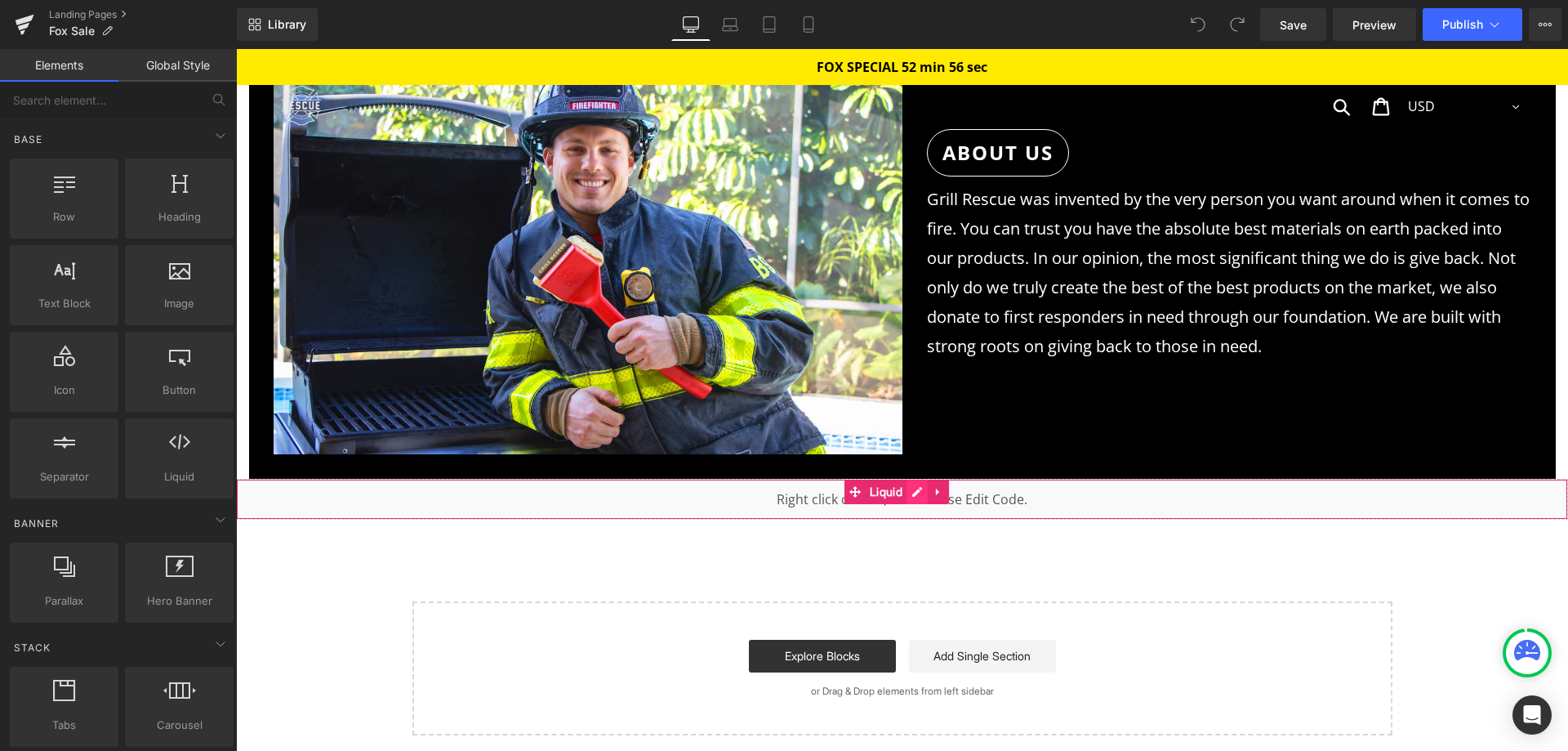
click at [914, 479] on div "Liquid" at bounding box center [902, 499] width 1332 height 41
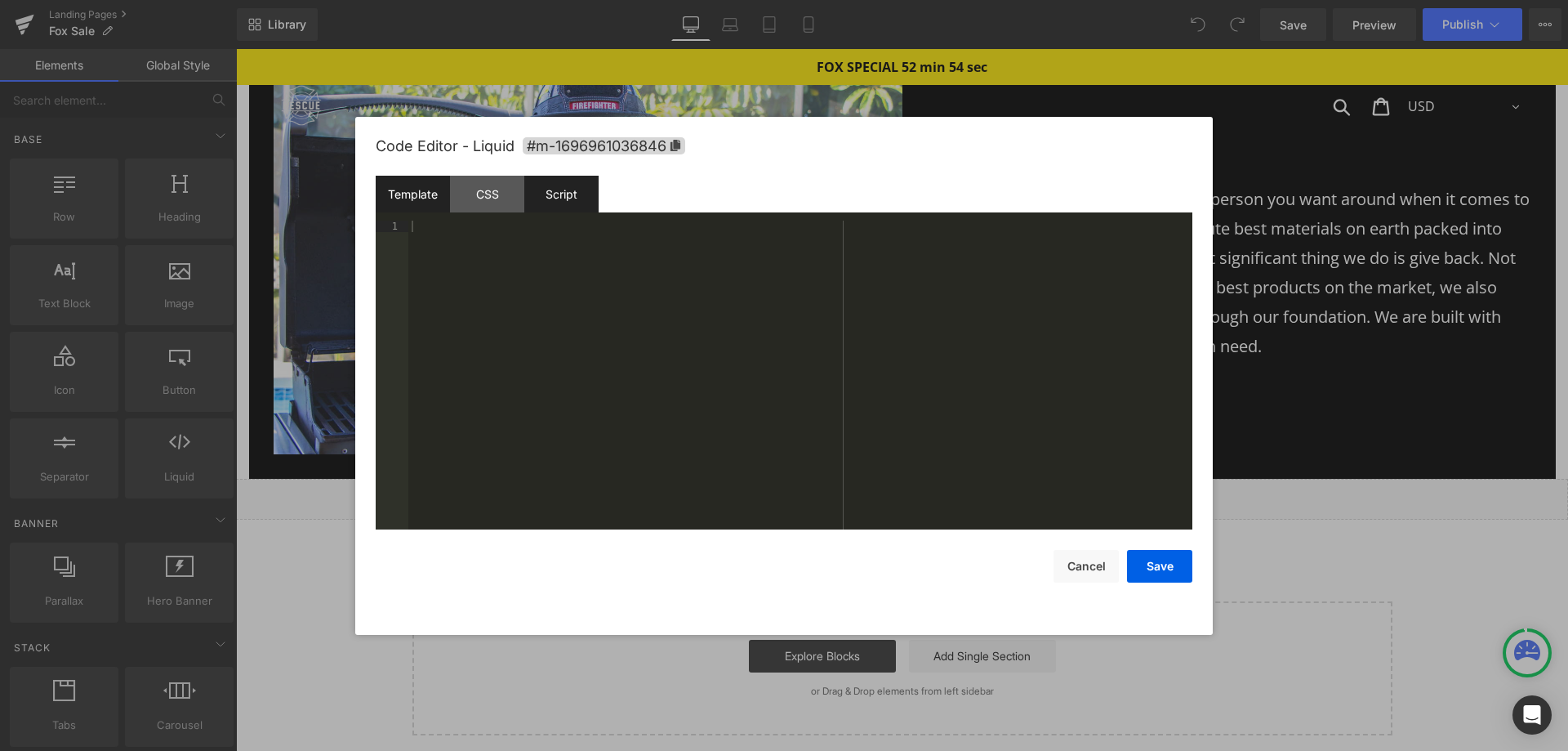
click at [565, 194] on div "Script" at bounding box center [562, 193] width 75 height 36
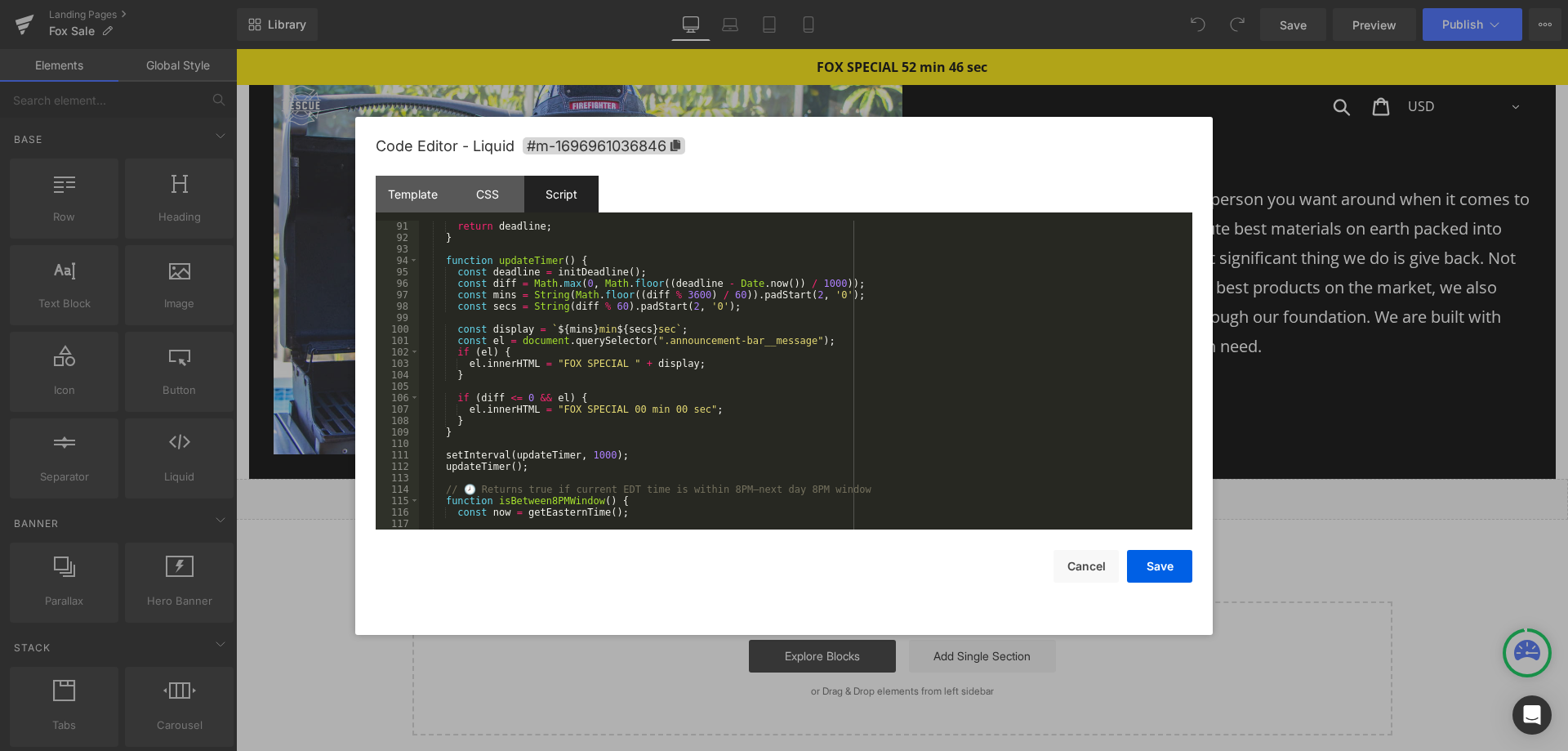
scroll to position [1029, 0]
click at [610, 364] on div "return deadline ; } function updateTimer ( ) { const deadline = initDeadline ( …" at bounding box center [802, 385] width 767 height 331
click at [609, 410] on div "return deadline ; } function updateTimer ( ) { const deadline = initDeadline ( …" at bounding box center [802, 385] width 767 height 331
click at [1159, 568] on button "Save" at bounding box center [1159, 565] width 65 height 33
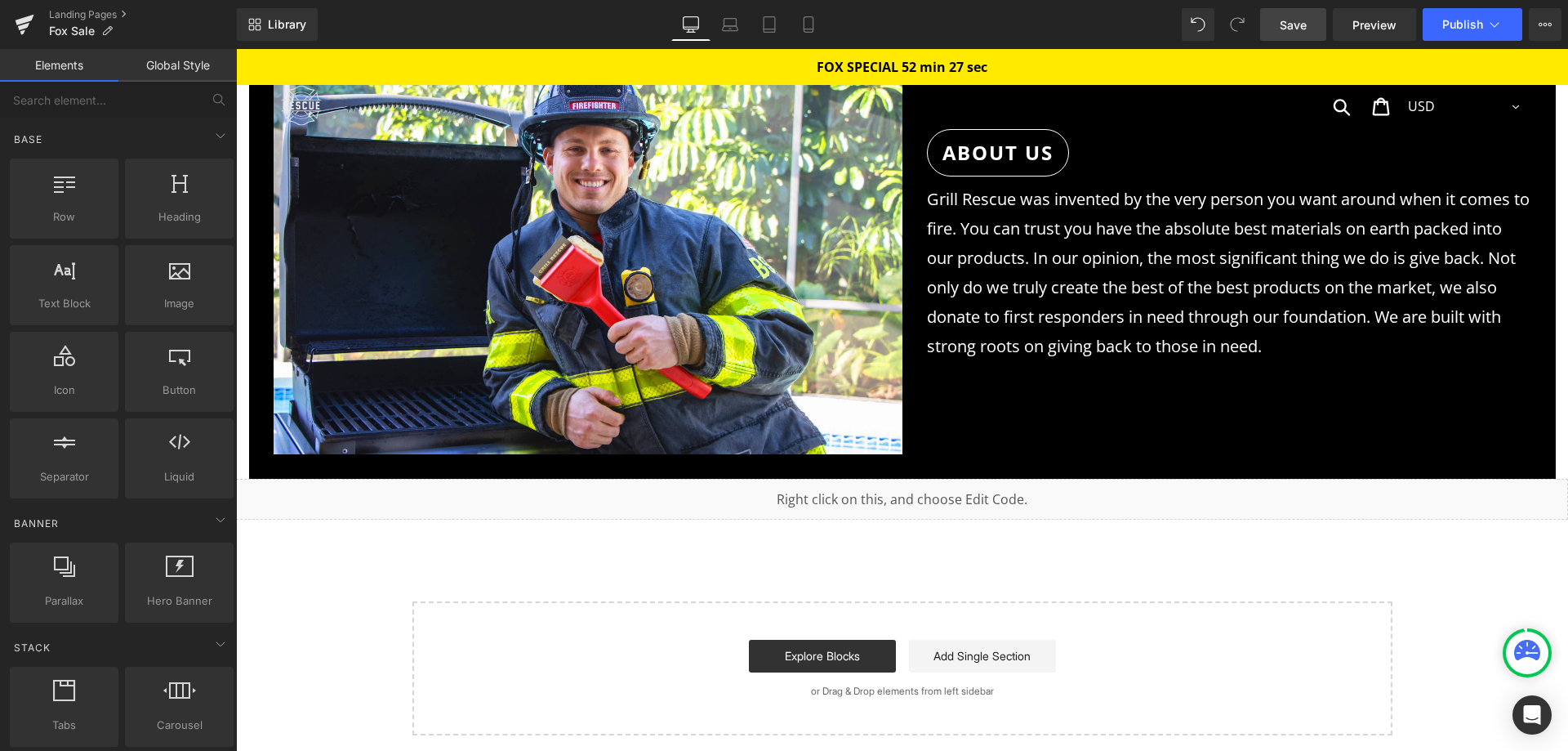
click at [1295, 21] on span "Save" at bounding box center [1293, 25] width 27 height 17
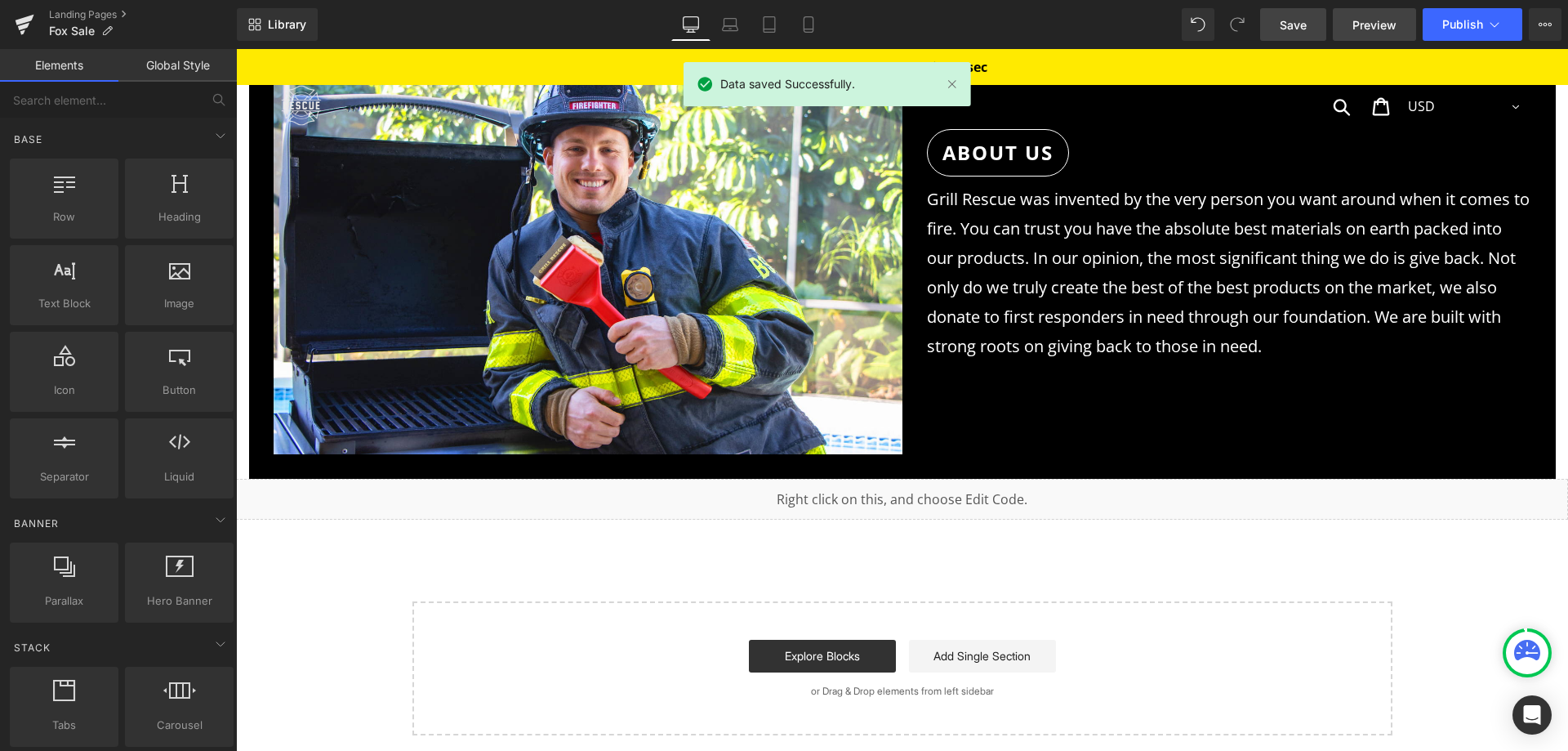
click at [1367, 23] on span "Preview" at bounding box center [1374, 25] width 44 height 17
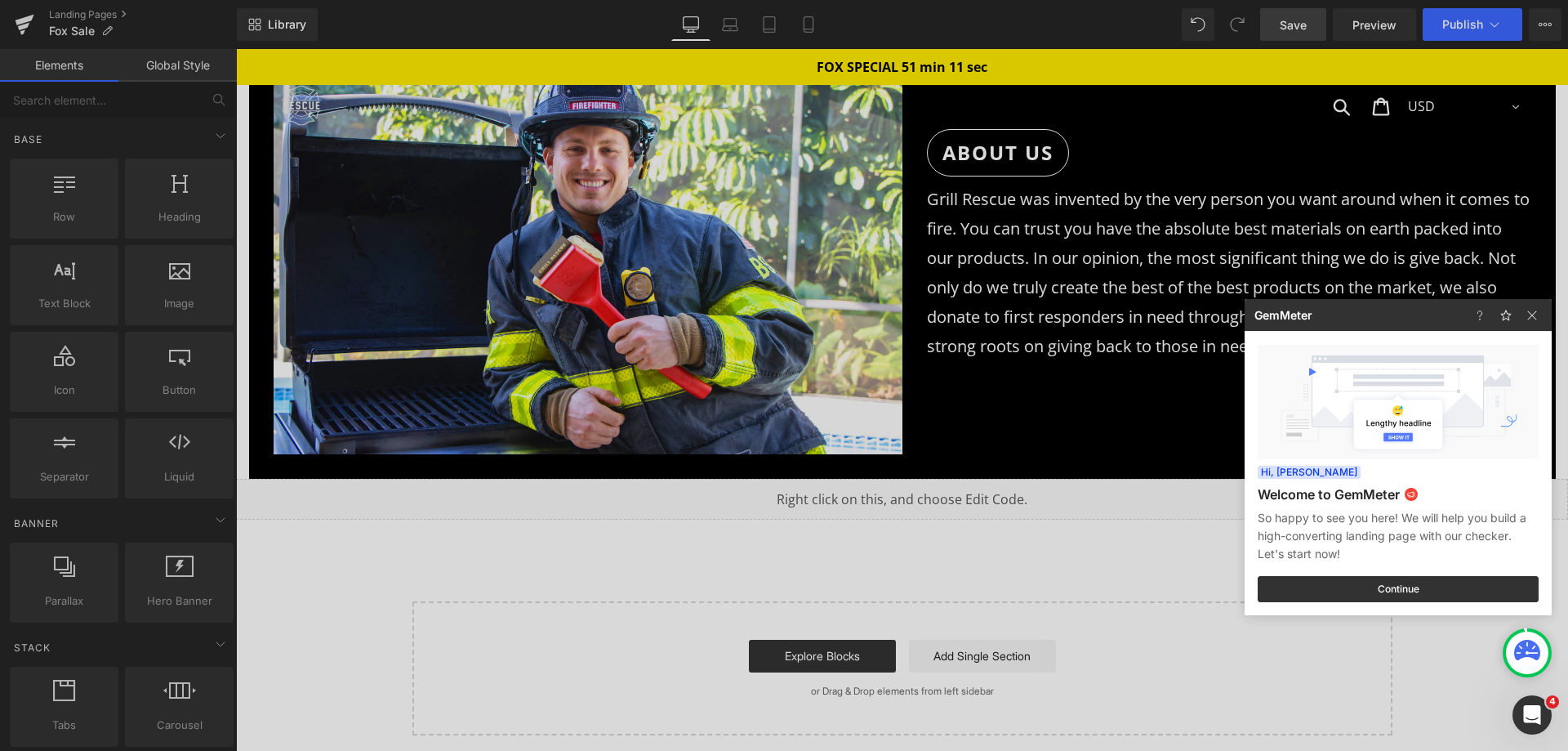
scroll to position [0, 0]
